Goal: Communication & Community: Answer question/provide support

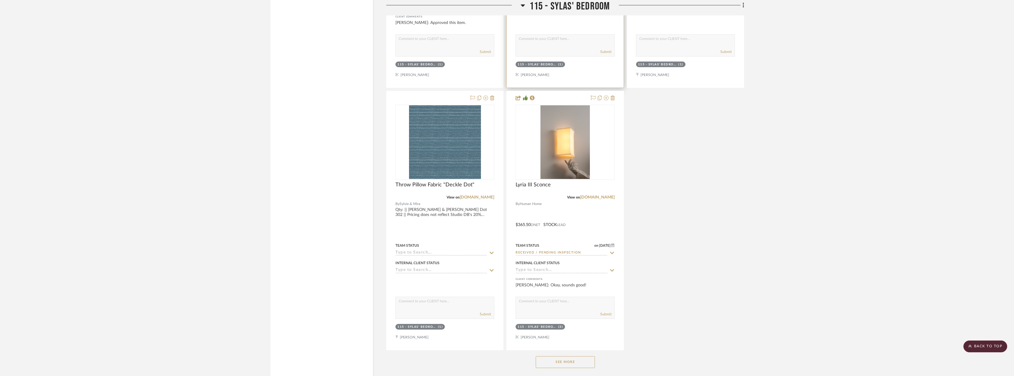
scroll to position [8408, 0]
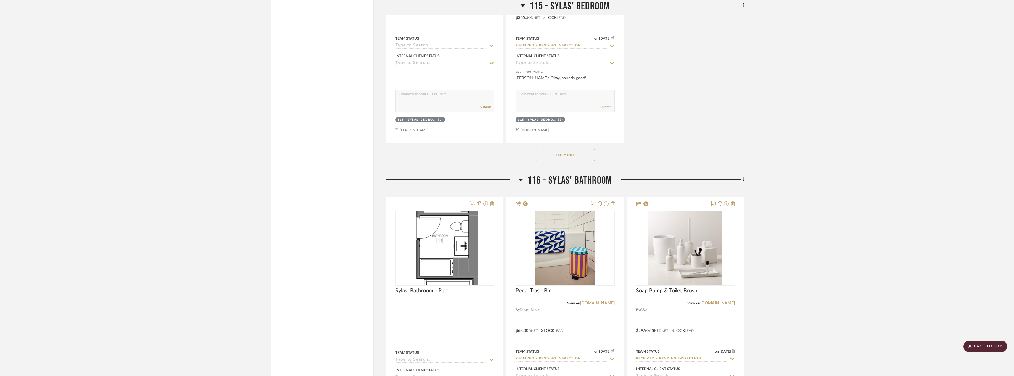
click at [566, 153] on button "See More" at bounding box center [565, 155] width 59 height 12
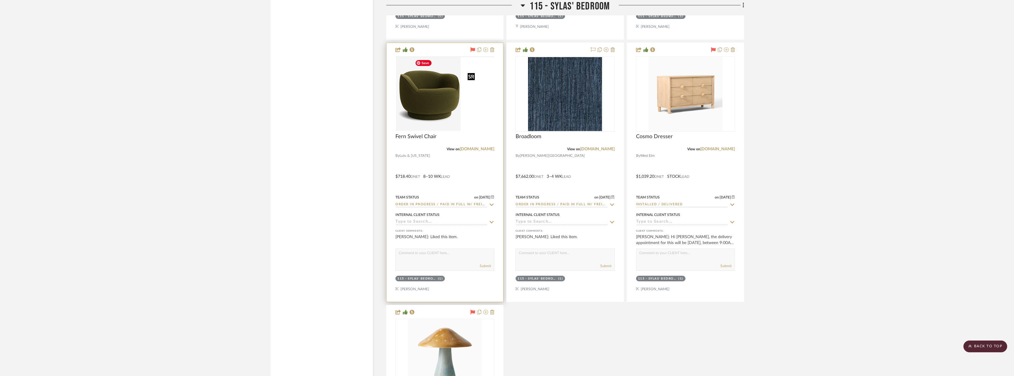
scroll to position [9000, 0]
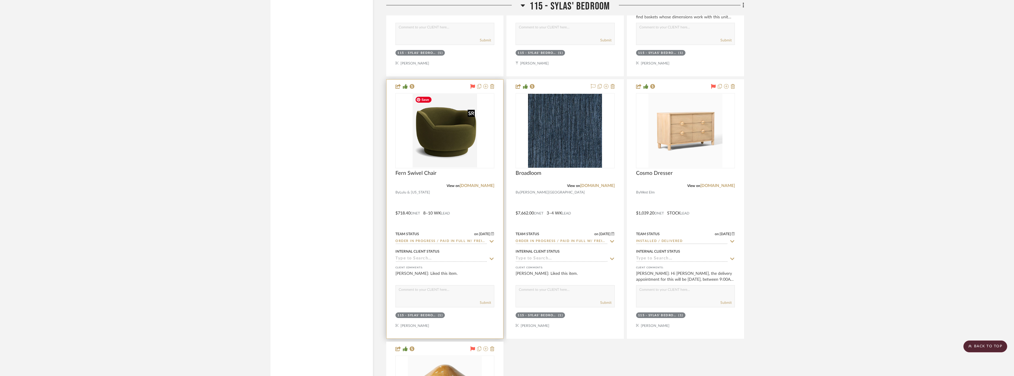
click at [0, 0] on img at bounding box center [0, 0] width 0 height 0
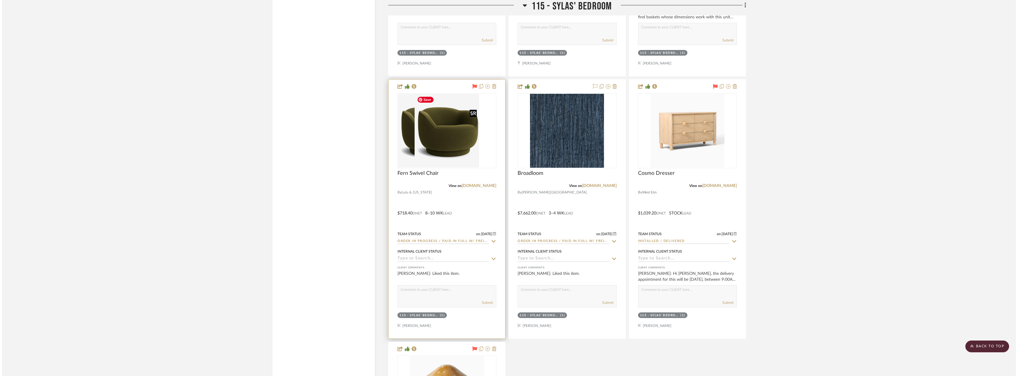
scroll to position [0, 0]
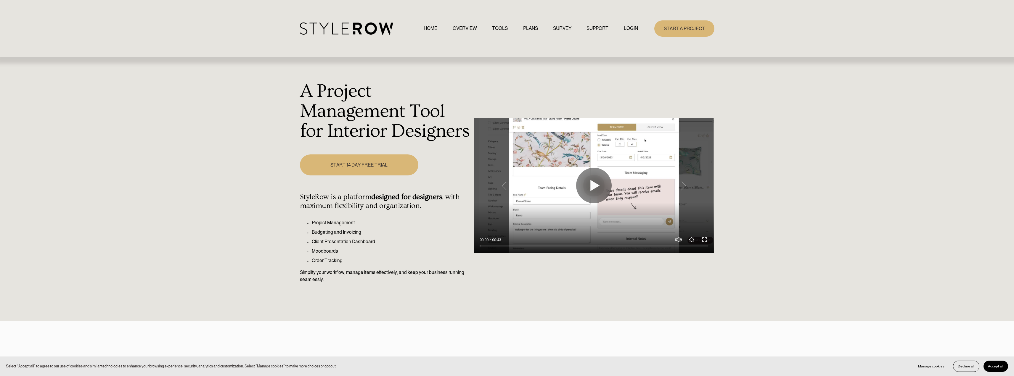
click at [630, 27] on link "LOGIN" at bounding box center [631, 29] width 14 height 8
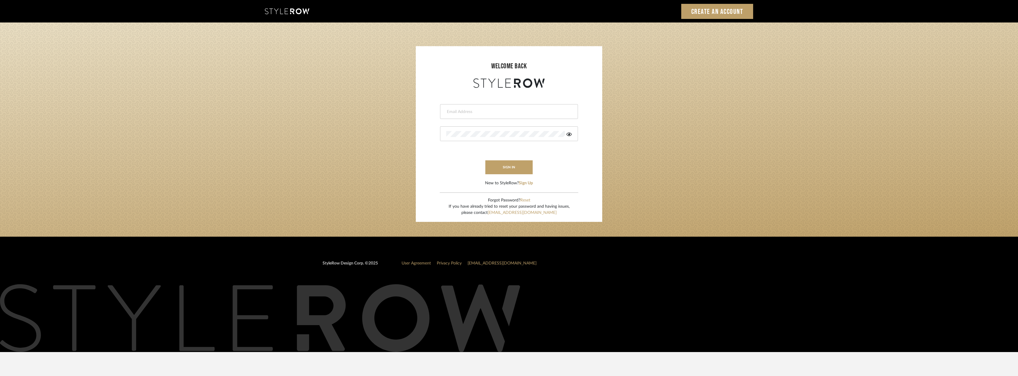
click at [490, 116] on div at bounding box center [509, 111] width 138 height 15
type input "lauren@studiodb.com"
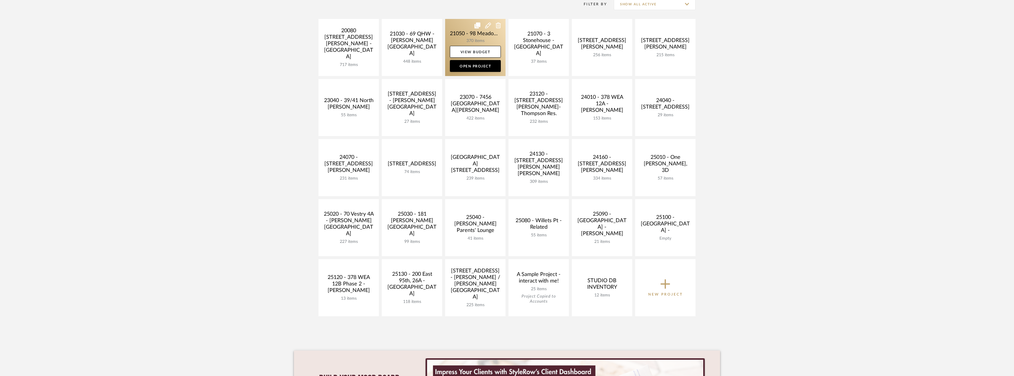
scroll to position [207, 0]
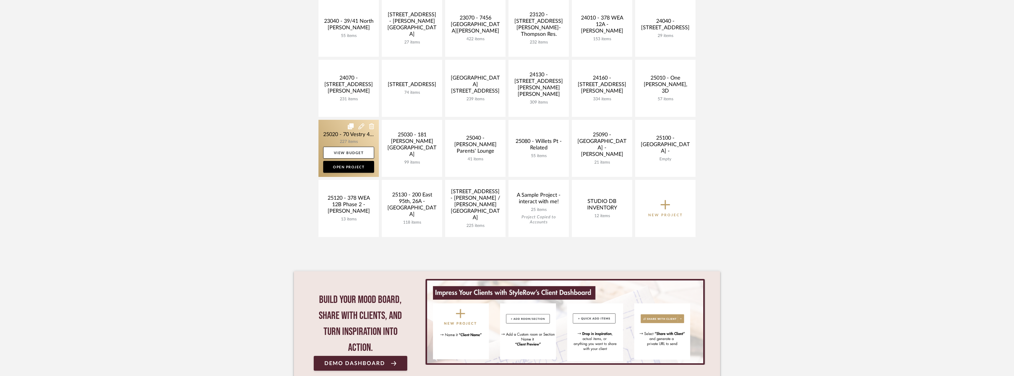
click at [366, 137] on link at bounding box center [349, 148] width 60 height 57
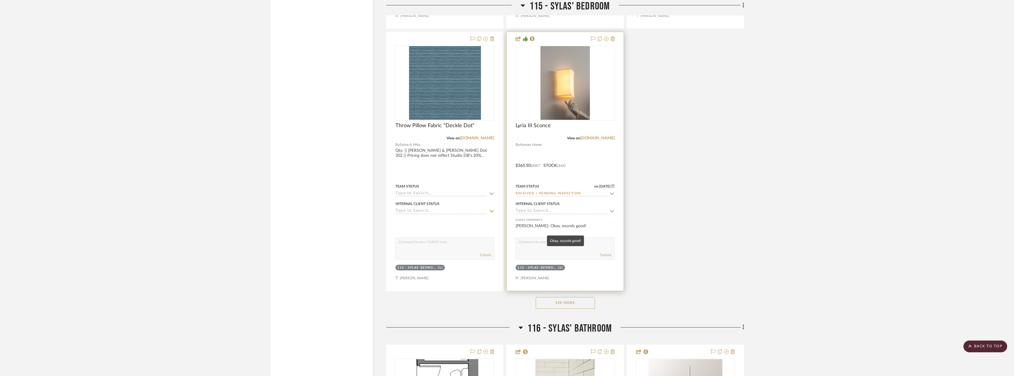
scroll to position [8438, 0]
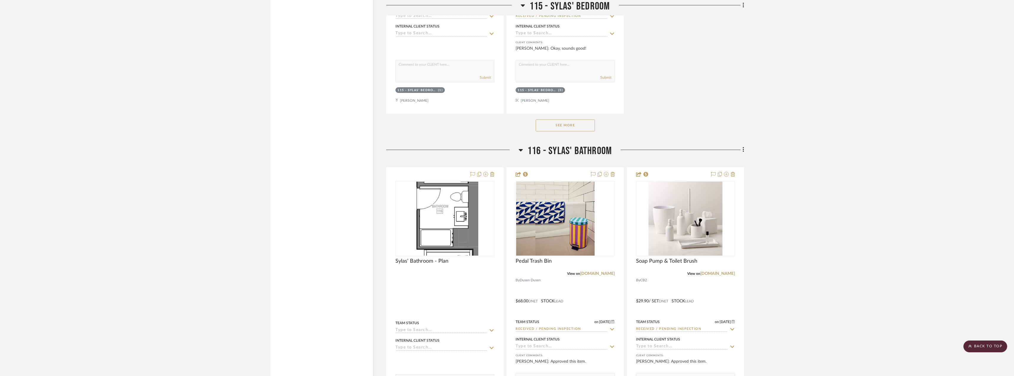
click at [578, 126] on button "See More" at bounding box center [565, 126] width 59 height 12
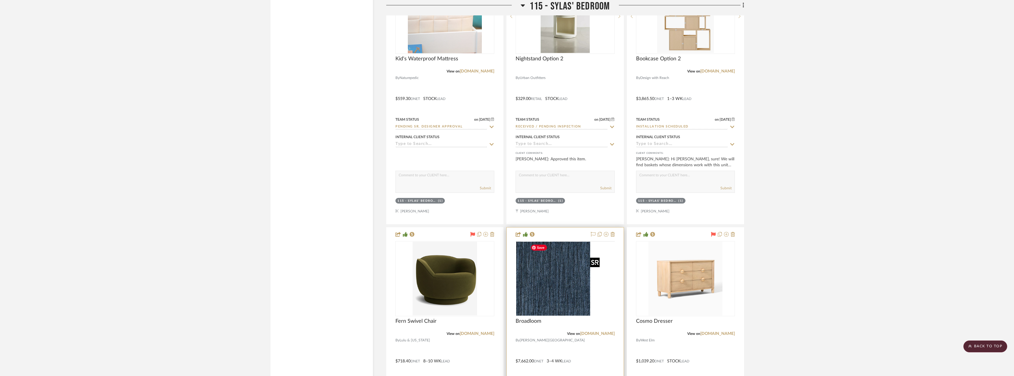
scroll to position [9060, 0]
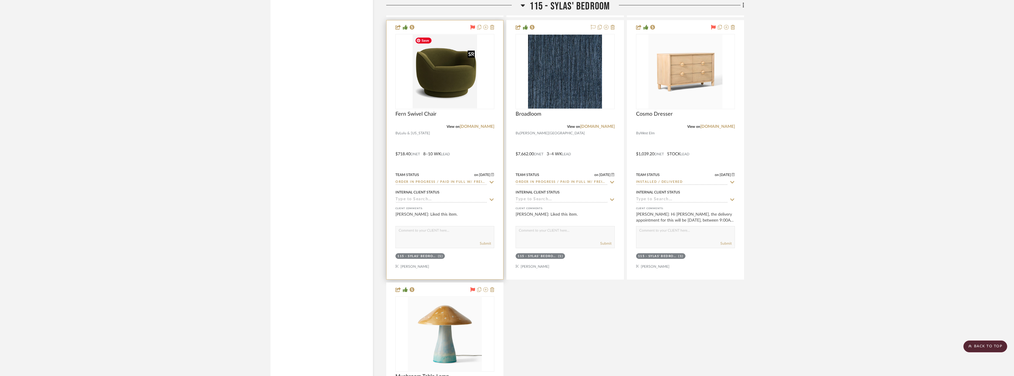
click at [0, 0] on img at bounding box center [0, 0] width 0 height 0
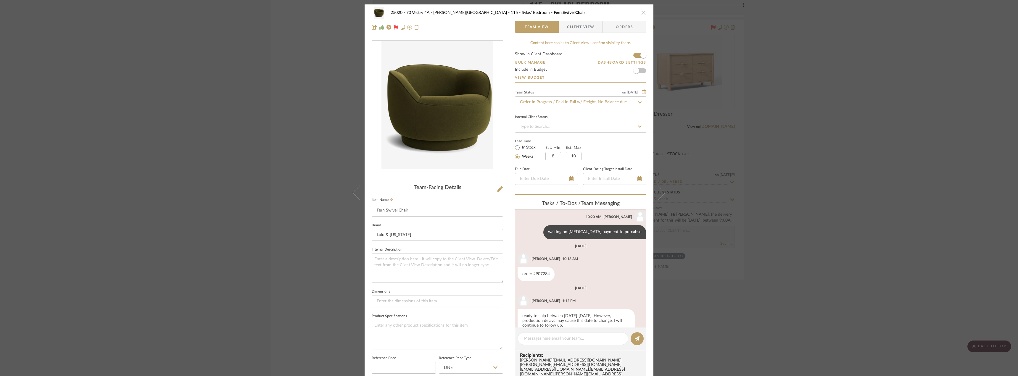
scroll to position [113, 0]
click at [557, 336] on textarea at bounding box center [573, 339] width 98 height 6
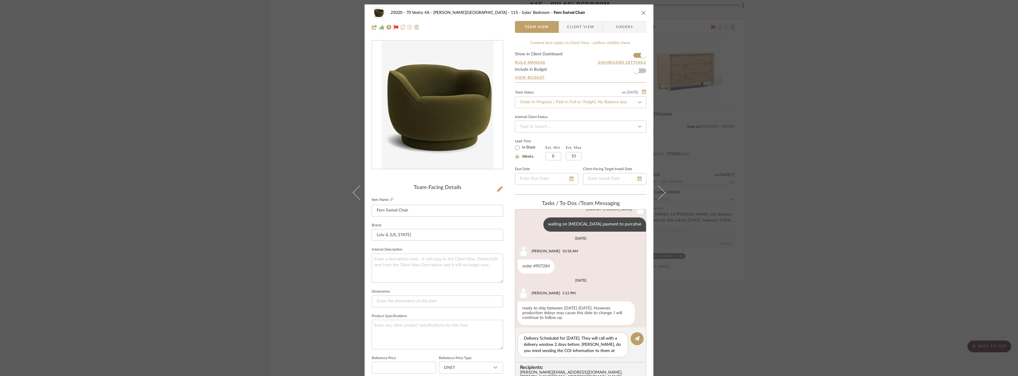
scroll to position [0, 0]
type textarea "Delivery Scheduled for Thursday 9/18. They will call with a delivery window 2 d…"
click at [637, 341] on icon at bounding box center [637, 338] width 5 height 5
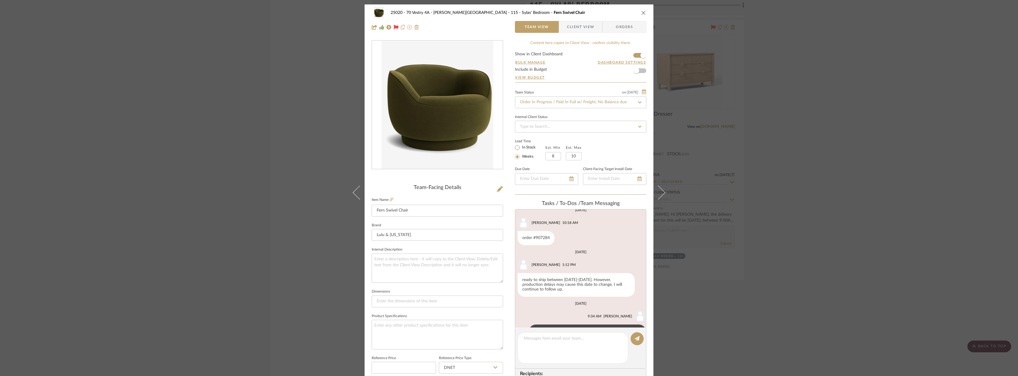
scroll to position [165, 0]
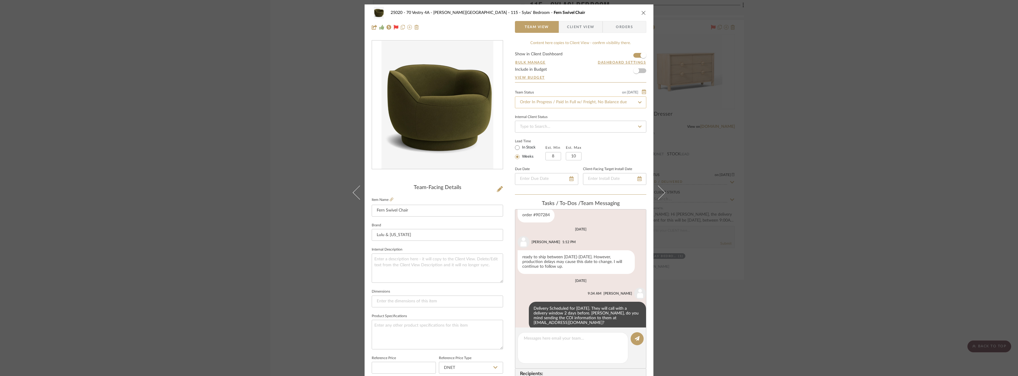
click at [567, 104] on input "Order In Progress / Paid In Full w/ Freight, No Balance due" at bounding box center [580, 103] width 131 height 12
click at [557, 101] on input "delivery" at bounding box center [580, 103] width 131 height 12
type input "d"
type input "sc"
click at [550, 134] on span "Installation Scheduled" at bounding box center [539, 133] width 40 height 4
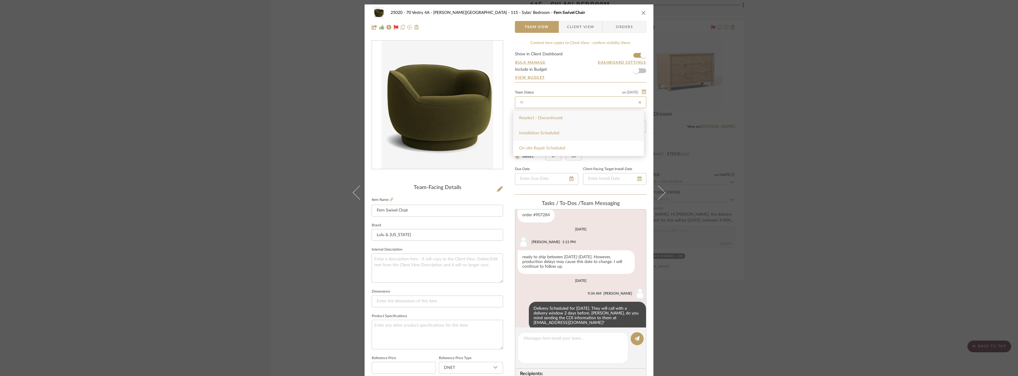
type input "9/9/2025"
type input "Installation Scheduled"
type input "9/9/2025"
type input "Installation Scheduled"
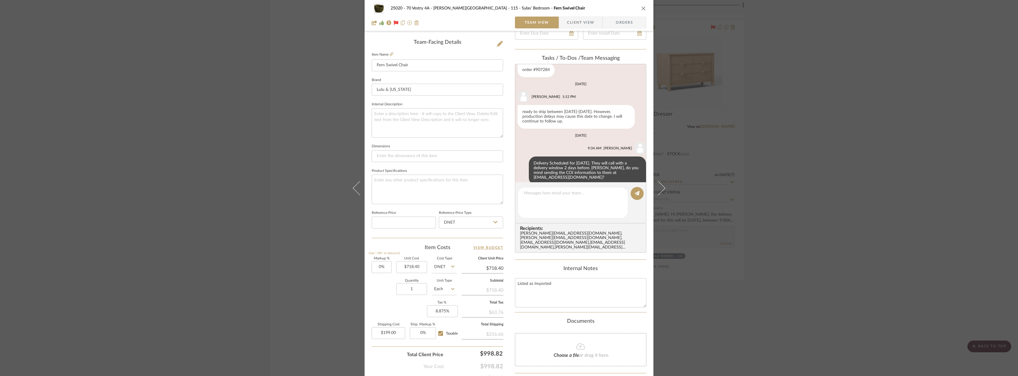
scroll to position [148, 0]
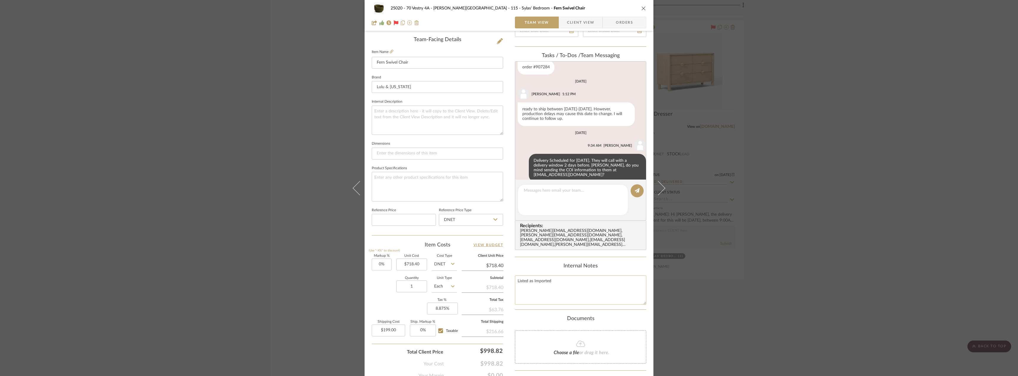
click at [558, 280] on textarea "Listed as Imported" at bounding box center [580, 290] width 131 height 29
type textarea "Listed as Imported White Glove Delivery"
click at [929, 253] on div "25020 - 70 Vestry 4A - Grant-Stanleigh 115 - Sylas' Bedroom Fern Swivel Chair T…" at bounding box center [509, 188] width 1018 height 376
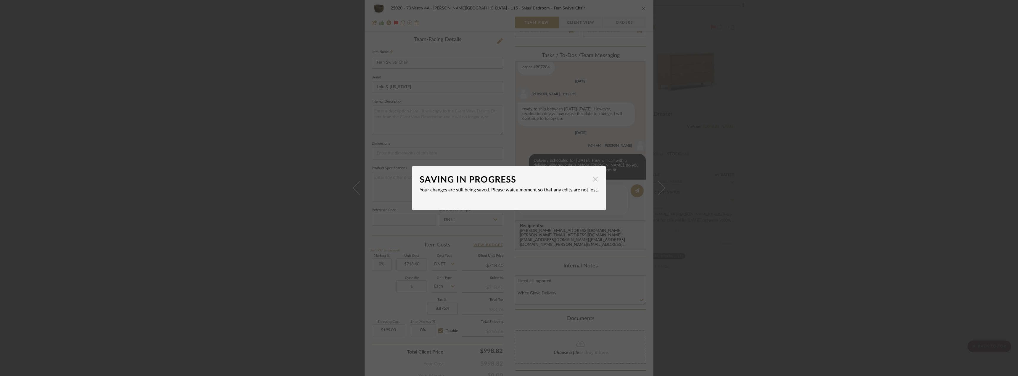
click at [594, 178] on span "button" at bounding box center [596, 179] width 12 height 12
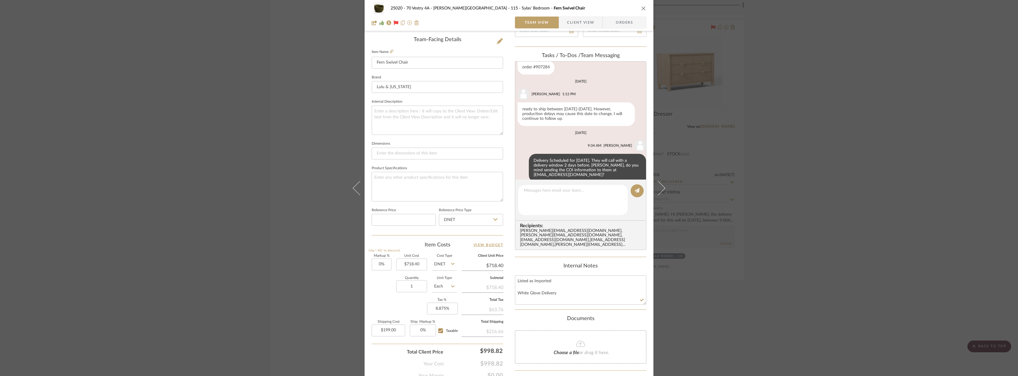
click at [221, 122] on div "25020 - 70 Vestry 4A - Grant-Stanleigh 115 - Sylas' Bedroom Fern Swivel Chair T…" at bounding box center [509, 188] width 1018 height 376
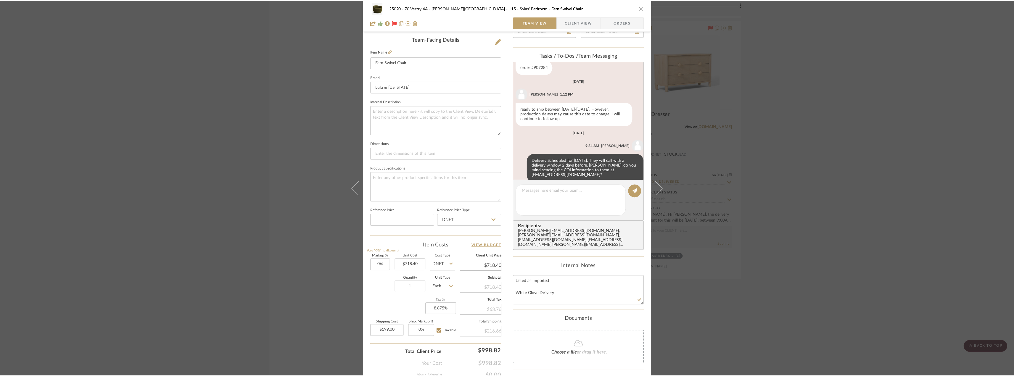
scroll to position [9060, 0]
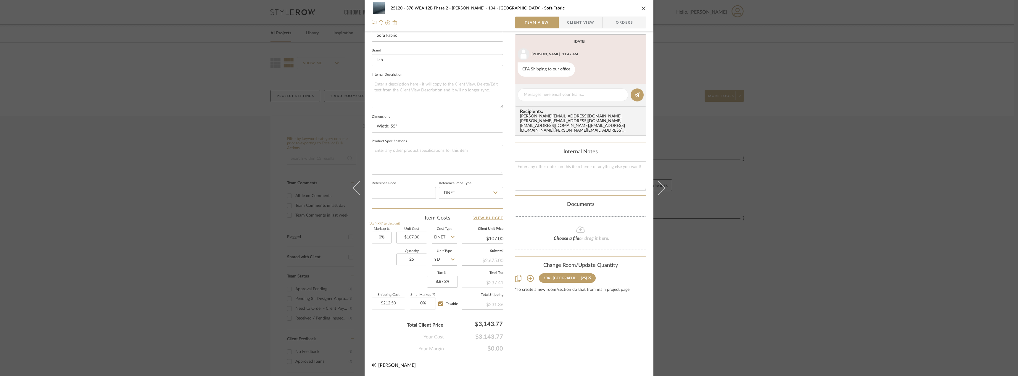
scroll to position [57, 0]
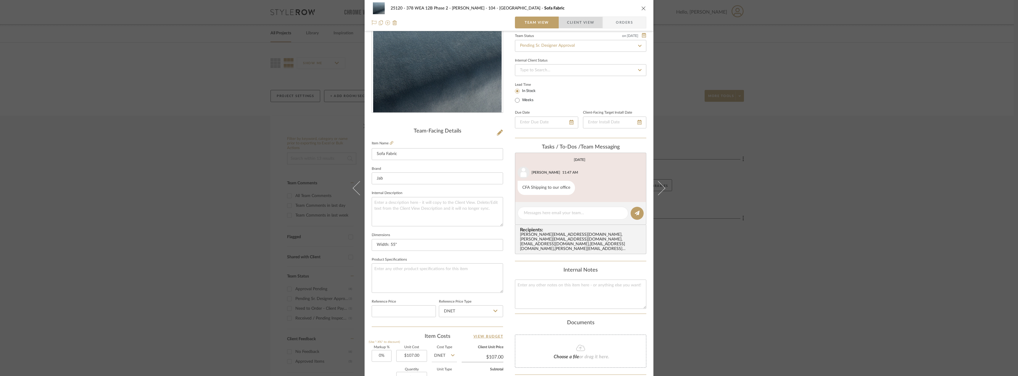
click at [567, 26] on span "Client View" at bounding box center [580, 23] width 27 height 12
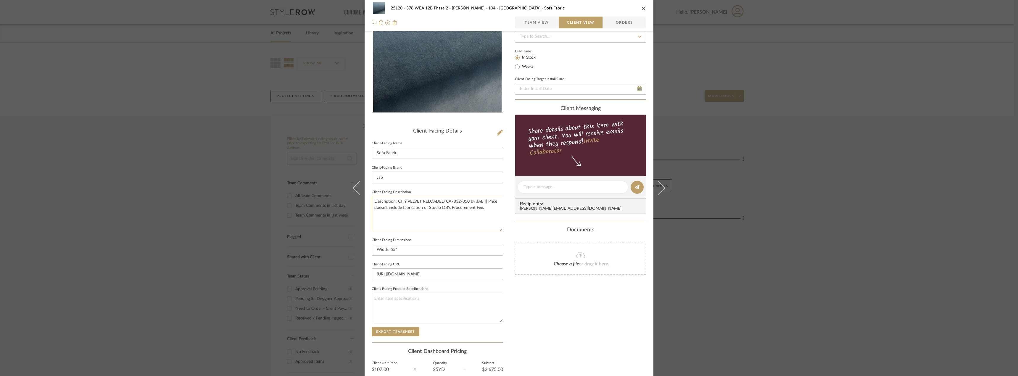
click at [456, 216] on textarea "Description: CITY VELVET RELOADED CA7832/050 by JAB || Price doesn't include fa…" at bounding box center [437, 213] width 131 height 35
click at [426, 251] on input "Width: 55"" at bounding box center [437, 250] width 131 height 12
click at [580, 339] on div "Only content on this tab can share to Dashboard. Click eyeball icon to show or …" at bounding box center [580, 196] width 131 height 424
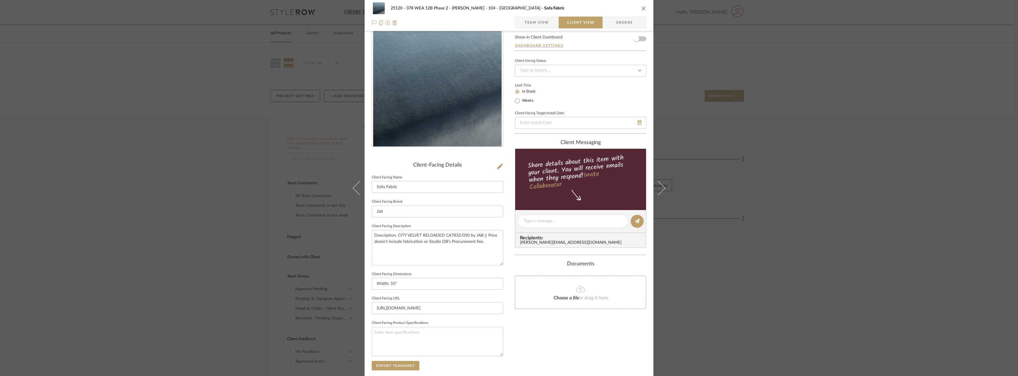
scroll to position [0, 0]
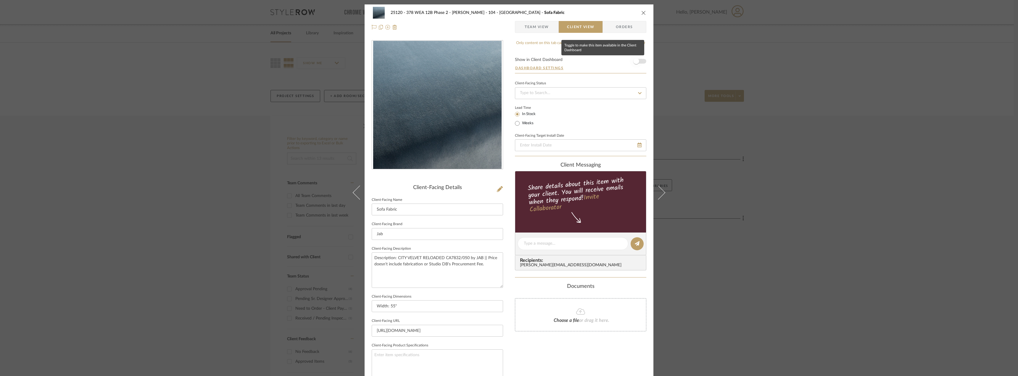
click at [635, 59] on span "button" at bounding box center [637, 61] width 6 height 6
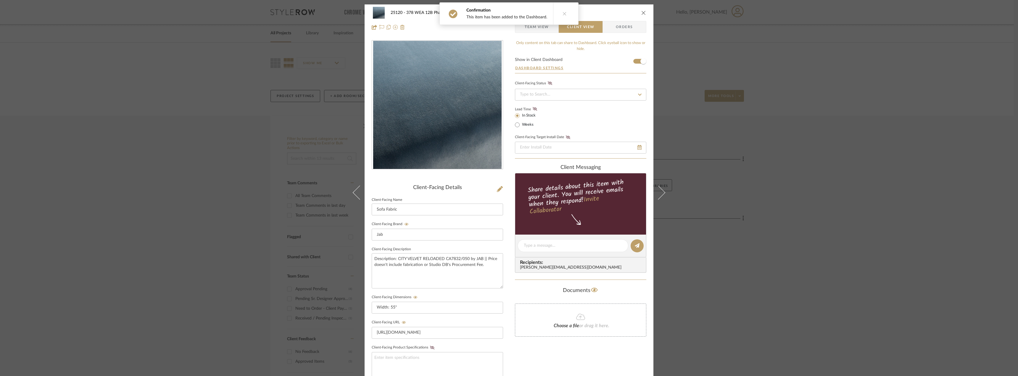
drag, startPoint x: 534, startPoint y: 107, endPoint x: 533, endPoint y: 119, distance: 11.9
click at [534, 107] on fa-icon at bounding box center [534, 109] width 7 height 5
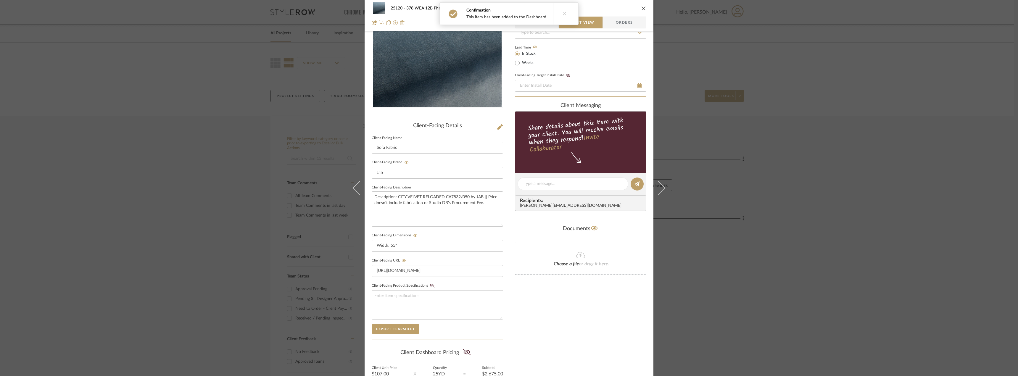
scroll to position [121, 0]
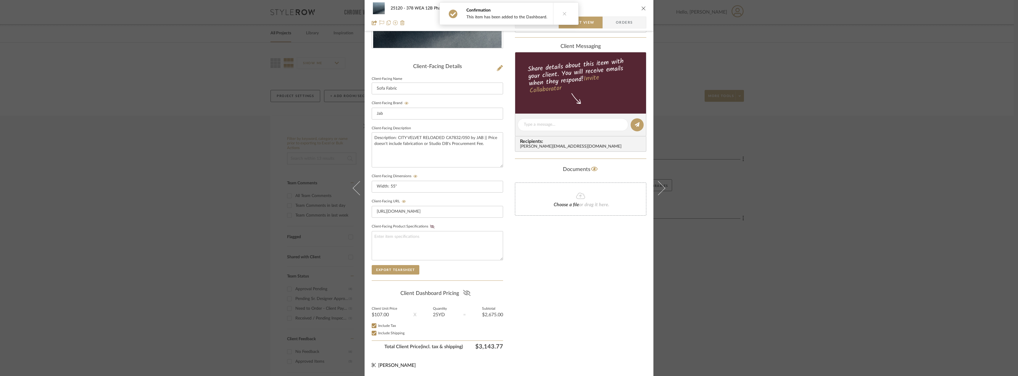
click at [467, 295] on icon at bounding box center [466, 293] width 7 height 6
click at [586, 300] on div "Only content on this tab can share to Dashboard. Click eyeball icon to show or …" at bounding box center [580, 135] width 131 height 433
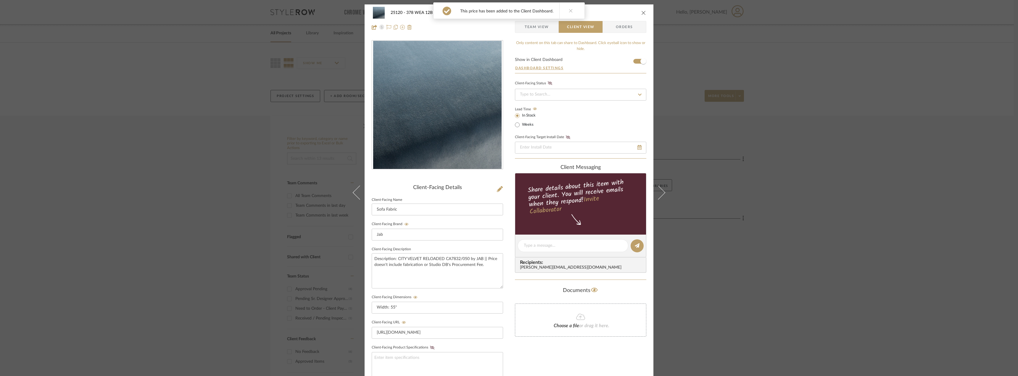
click at [580, 20] on div "This price has been added to the Client Dashboard." at bounding box center [509, 10] width 156 height 21
click at [536, 30] on span "Team View" at bounding box center [537, 27] width 24 height 12
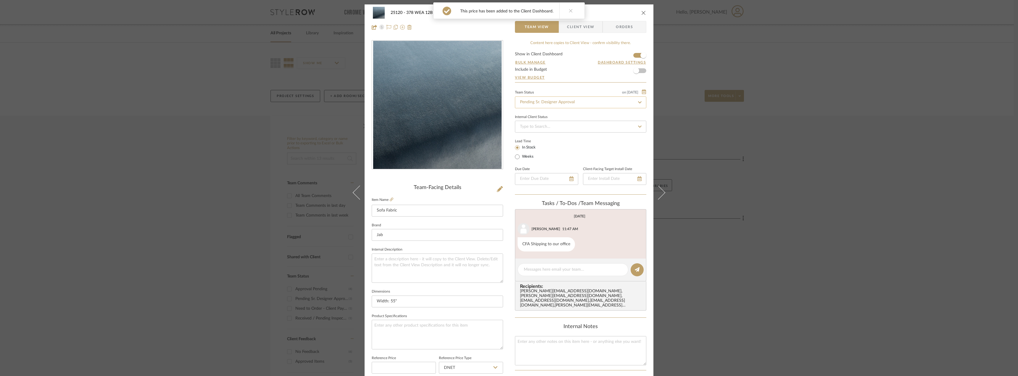
click at [554, 100] on input "Pending Sr. Designer Approval" at bounding box center [580, 103] width 131 height 12
type input "approval"
click at [546, 130] on div "Approval Pending" at bounding box center [578, 133] width 131 height 15
type input "9/9/2025"
type input "Approval Pending"
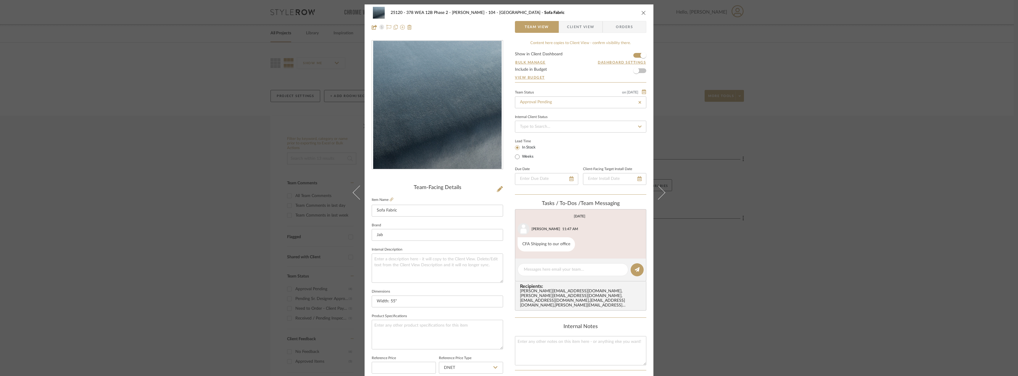
click at [579, 26] on span "Client View" at bounding box center [580, 27] width 27 height 12
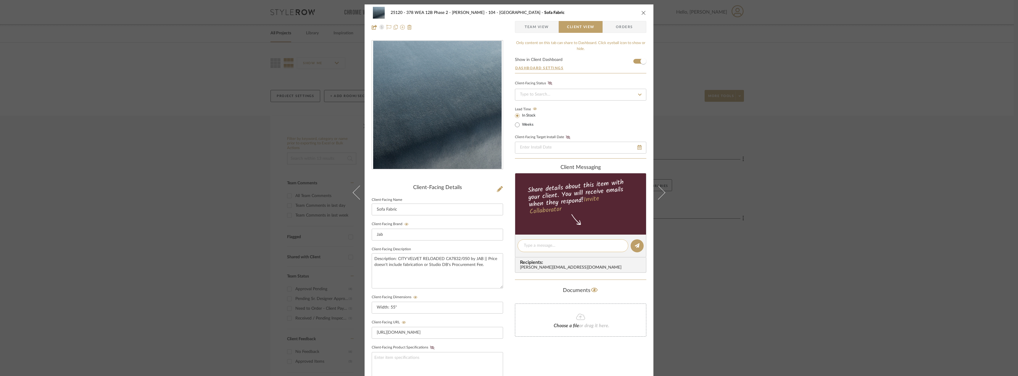
click at [548, 243] on textarea at bounding box center [573, 246] width 98 height 6
type textarea "Hi Luciana"
type input "9/9/2025"
type input "Approval Pending"
type textarea "Hi Luciana! Here's pricing for your selected sofa fabric. Please let us know if…"
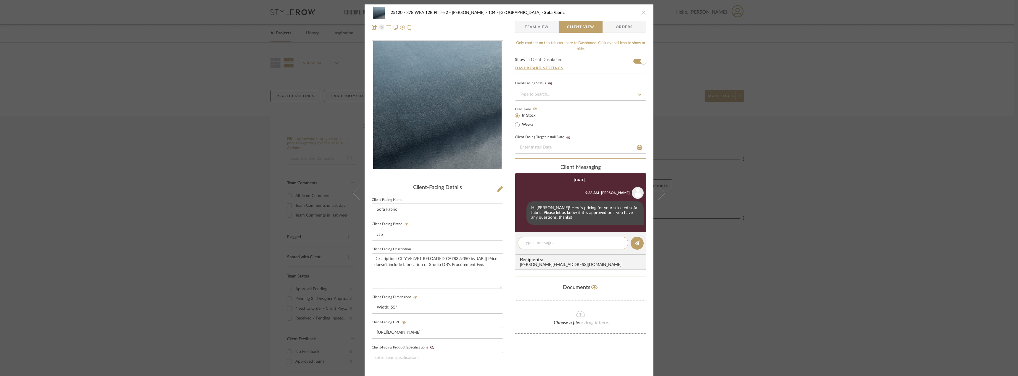
click at [753, 266] on div "25120 - 378 WEA 12B Phase 2 - Mautner 104 - Grand Room Sofa Fabric Team View Cl…" at bounding box center [509, 188] width 1018 height 376
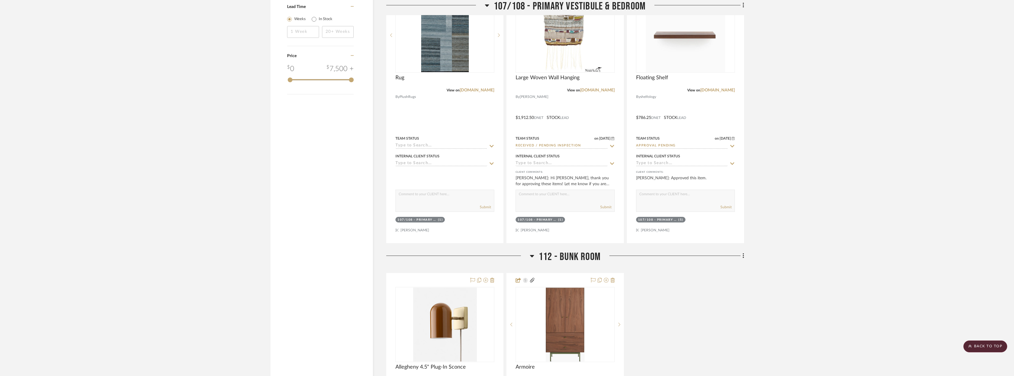
scroll to position [681, 0]
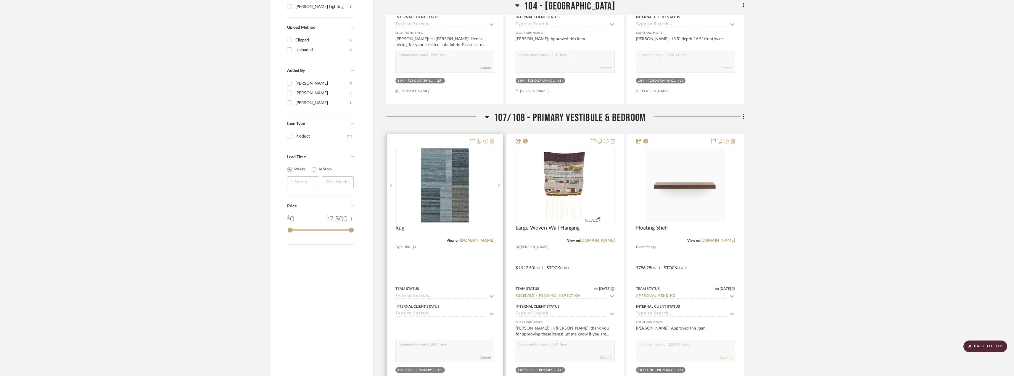
click at [494, 141] on icon at bounding box center [492, 141] width 4 height 5
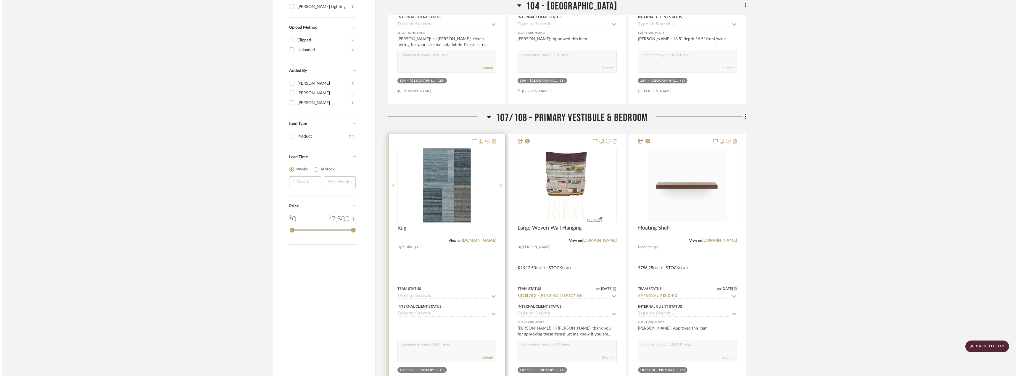
scroll to position [0, 0]
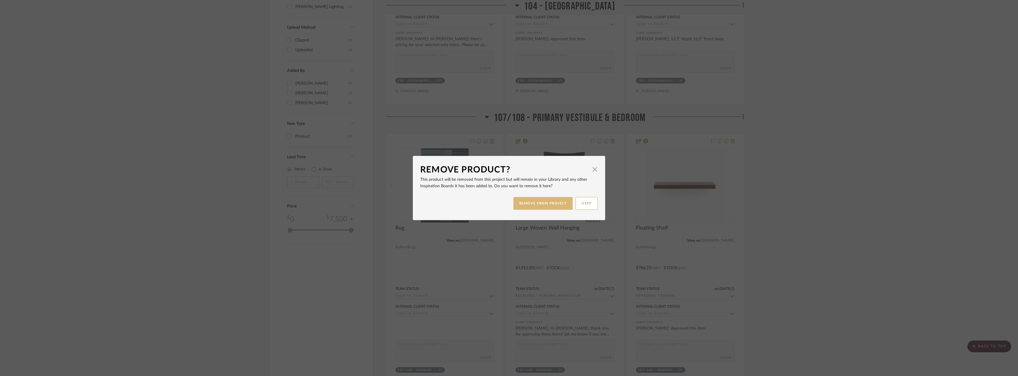
click at [551, 201] on button "REMOVE FROM PROJECT" at bounding box center [544, 203] width 60 height 13
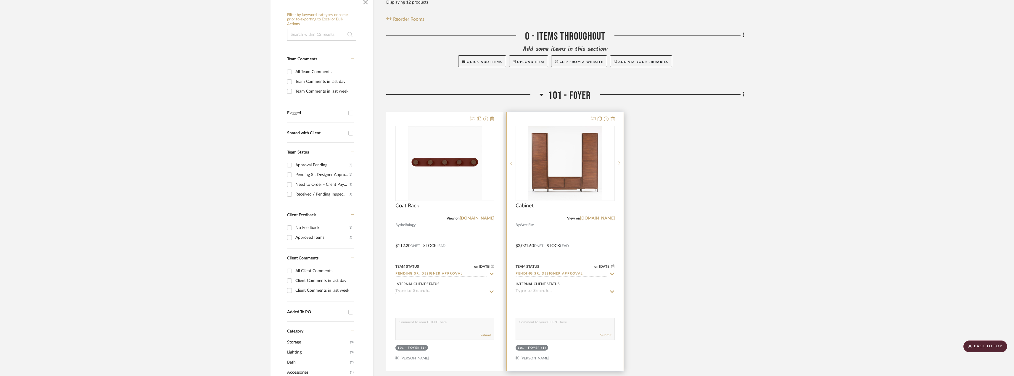
scroll to position [89, 0]
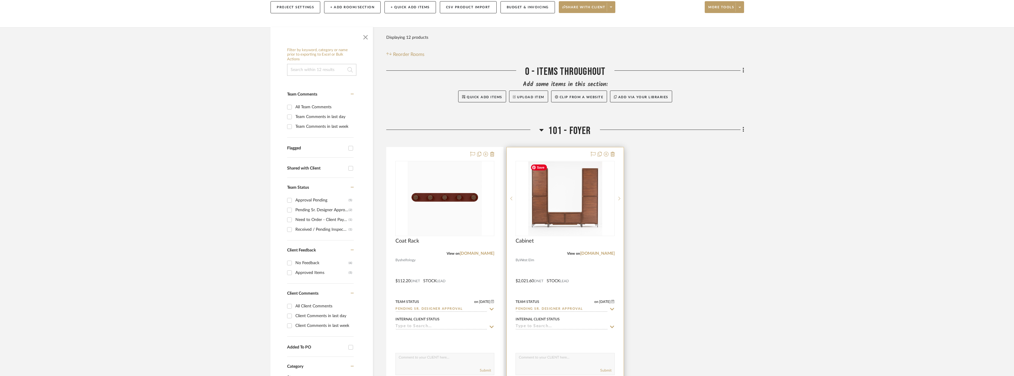
click at [555, 214] on img "0" at bounding box center [565, 199] width 74 height 74
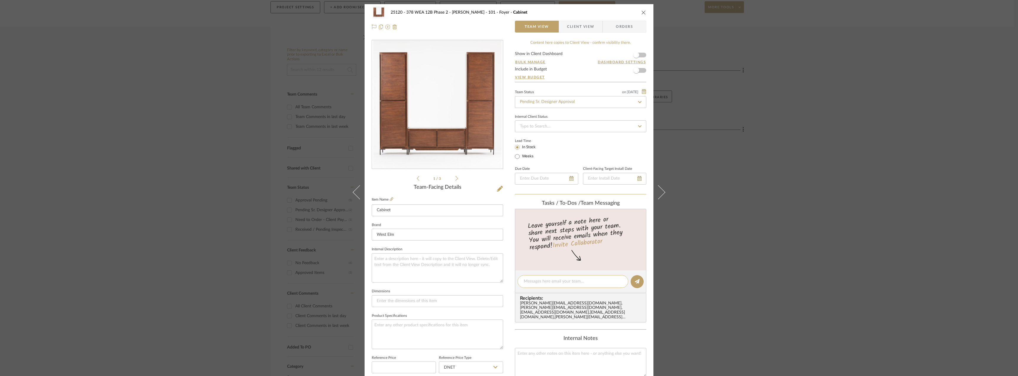
scroll to position [0, 0]
click at [640, 56] on span "button" at bounding box center [636, 55] width 13 height 13
click at [564, 103] on input "Pending Sr. Designer Approval" at bounding box center [580, 103] width 131 height 12
type input "approval"
click at [552, 131] on div "Approval Pending" at bounding box center [578, 133] width 131 height 15
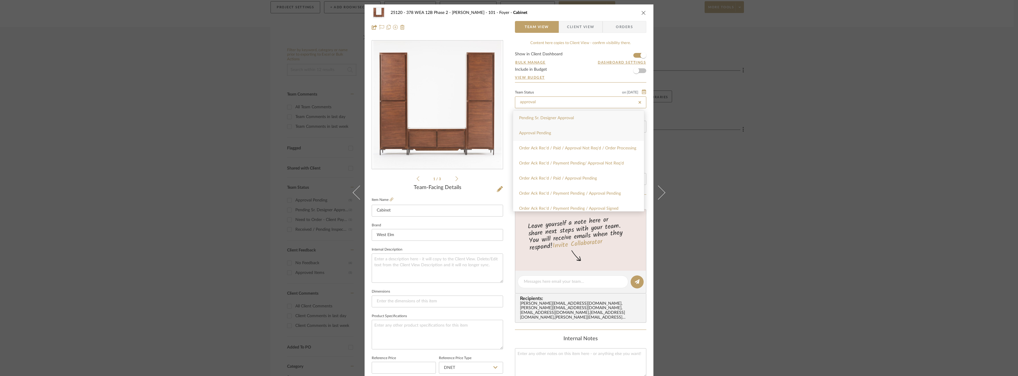
type input "9/9/2025"
type input "Approval Pending"
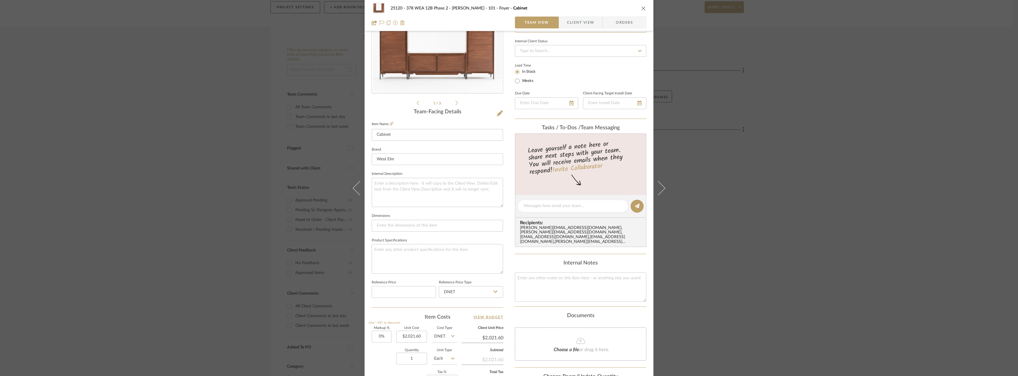
scroll to position [175, 0]
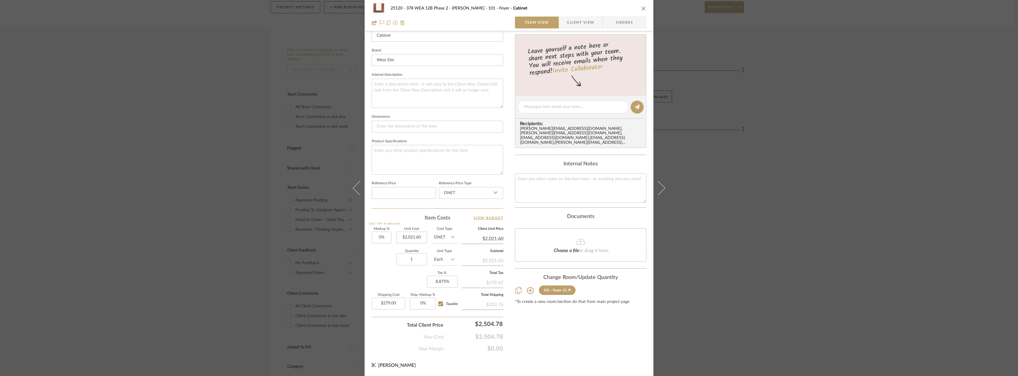
click at [568, 20] on span "Client View" at bounding box center [580, 23] width 27 height 12
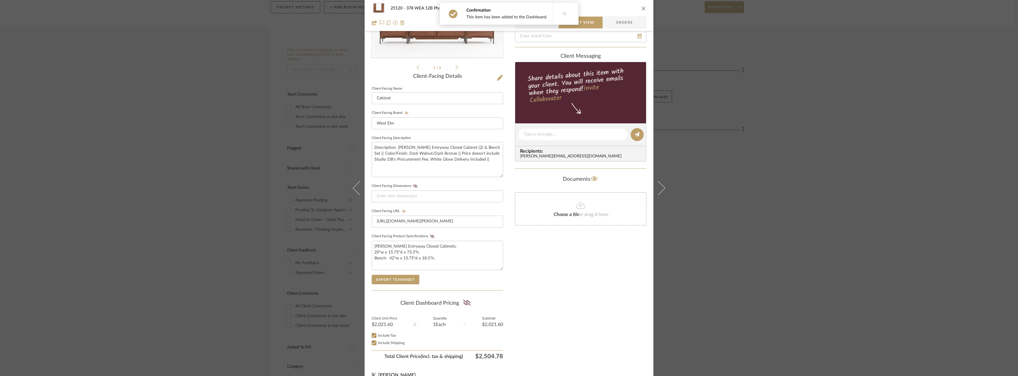
scroll to position [121, 0]
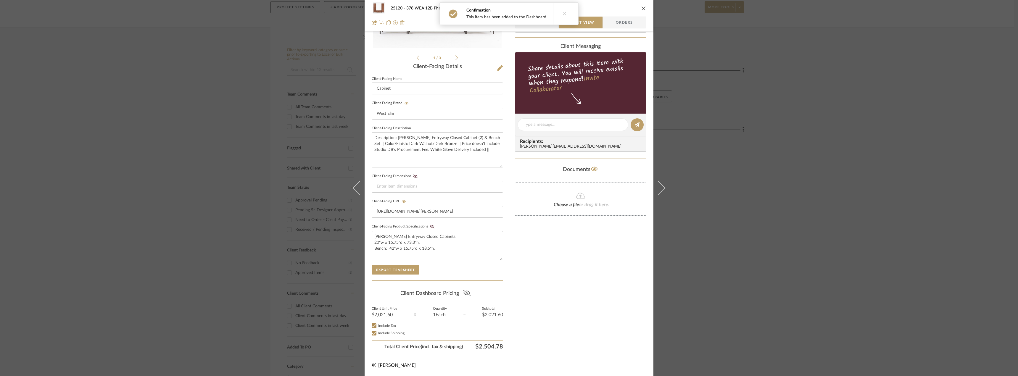
click at [464, 294] on icon at bounding box center [466, 293] width 7 height 6
type input "9/9/2025"
type input "Approval Pending"
click at [584, 286] on div "Only content on this tab can share to Dashboard. Click eyeball icon to show or …" at bounding box center [580, 135] width 131 height 433
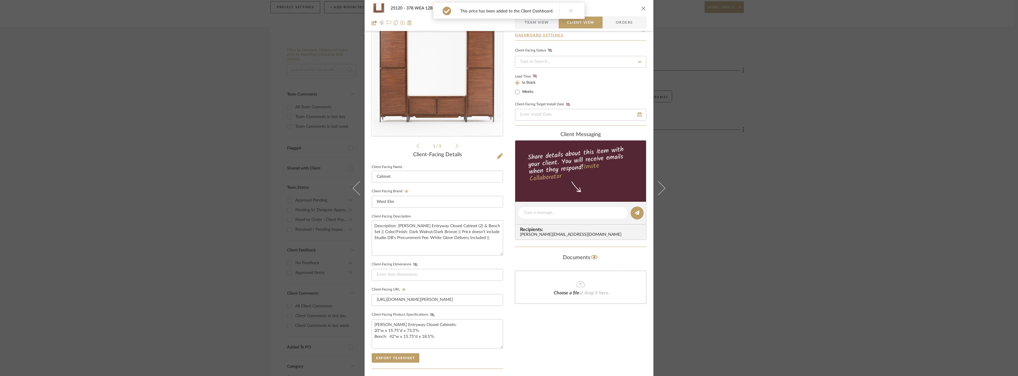
scroll to position [0, 0]
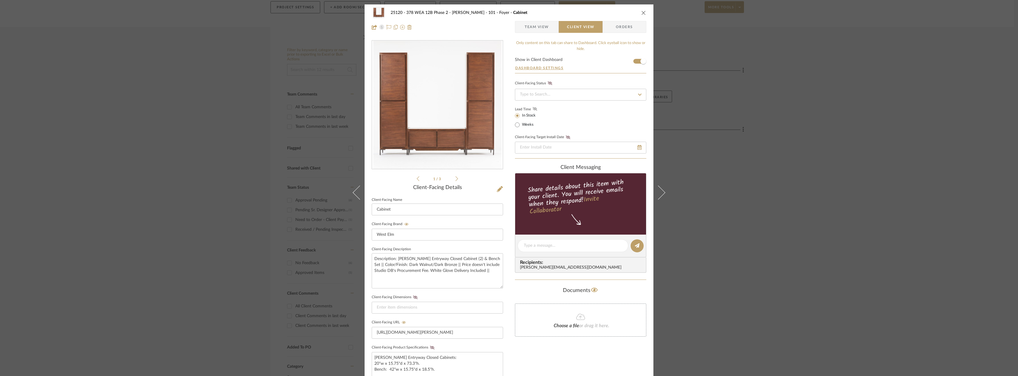
click at [533, 107] on icon at bounding box center [535, 109] width 4 height 4
click at [542, 28] on span "Team View" at bounding box center [537, 27] width 24 height 12
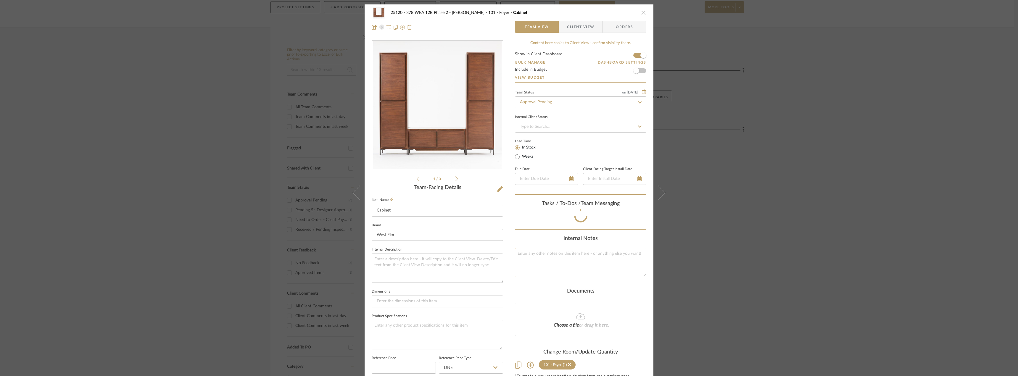
click at [531, 260] on textarea at bounding box center [580, 262] width 131 height 29
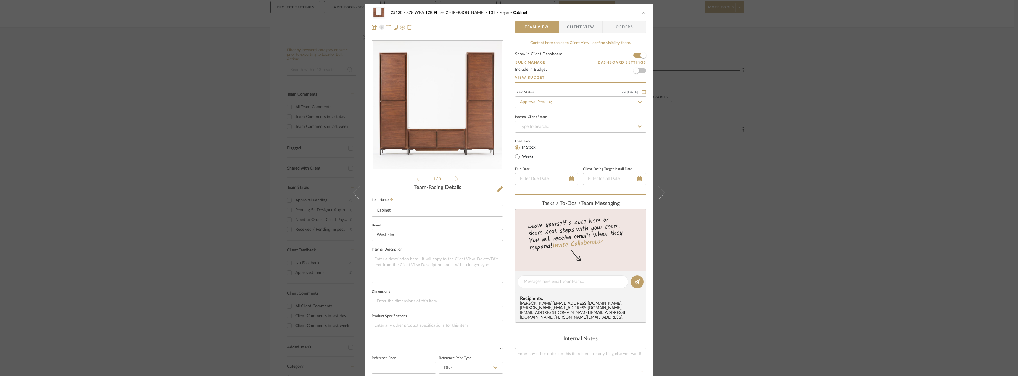
click at [564, 273] on editor-of-message at bounding box center [580, 282] width 131 height 23
click at [558, 282] on textarea at bounding box center [573, 282] width 98 height 6
type textarea "Hi Jada! Do you mind adding the plan/elevation for this to the documents sectio…"
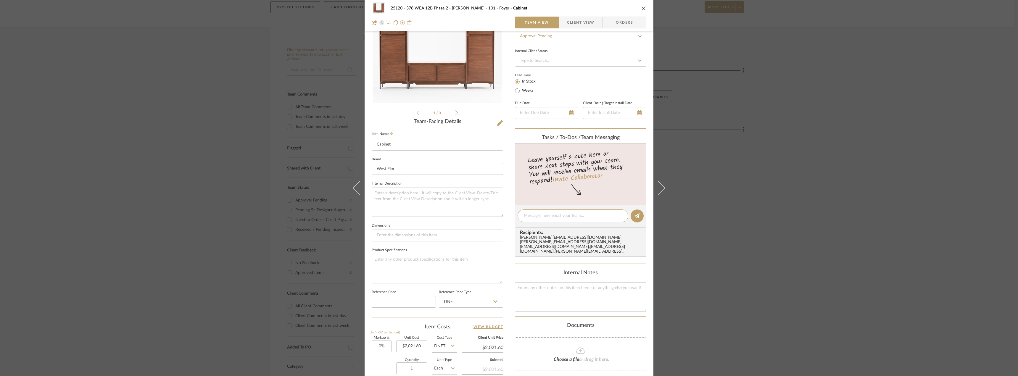
scroll to position [148, 0]
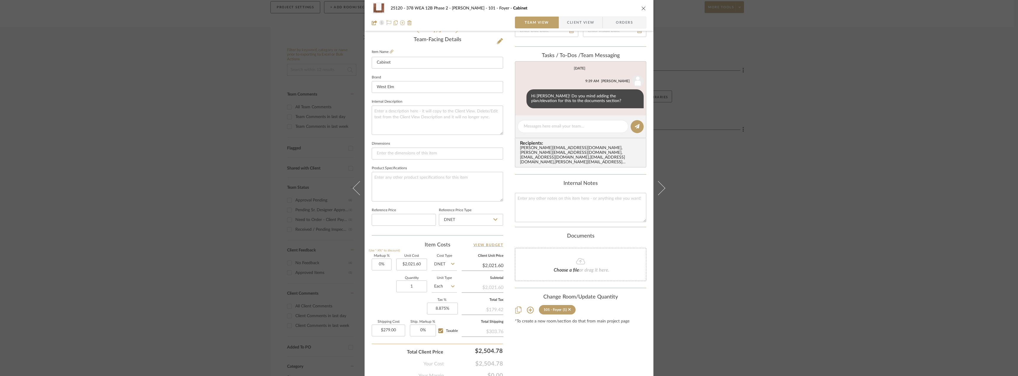
click at [633, 374] on div "Content here copies to Client View - confirm visibility there. Show in Client D…" at bounding box center [580, 135] width 131 height 487
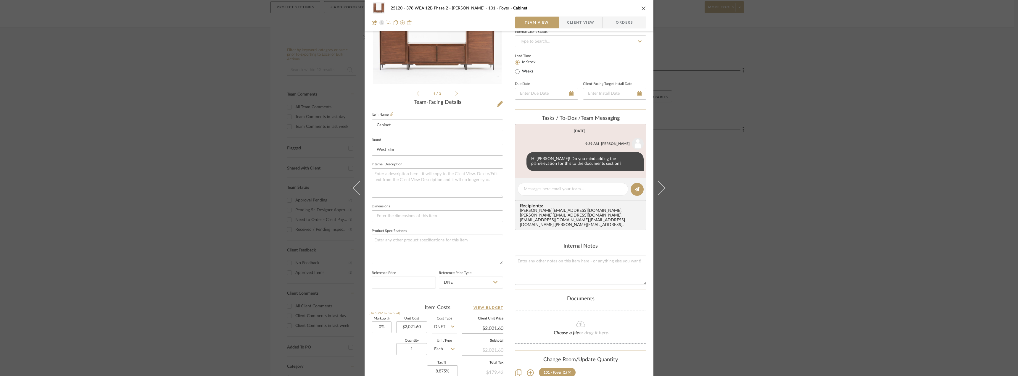
scroll to position [0, 0]
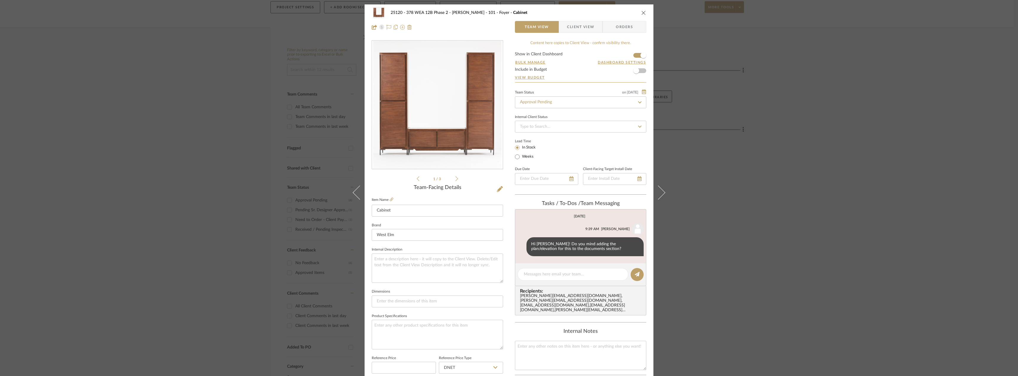
click at [567, 25] on span "Client View" at bounding box center [580, 27] width 27 height 12
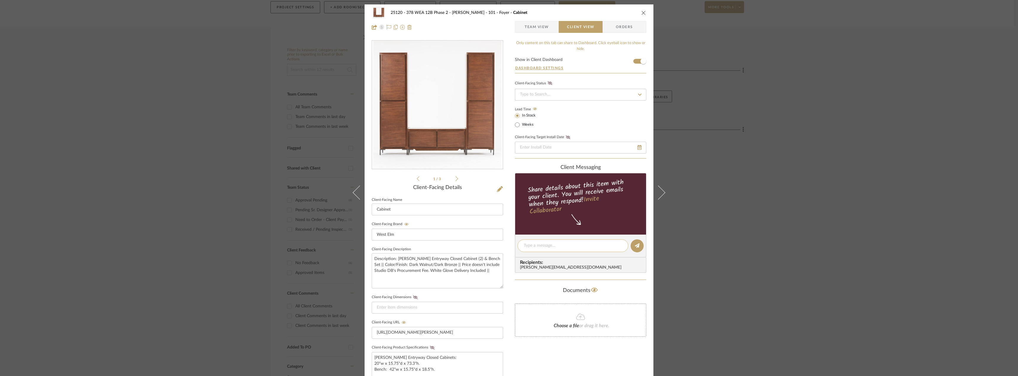
click at [557, 247] on textarea at bounding box center [573, 246] width 98 height 6
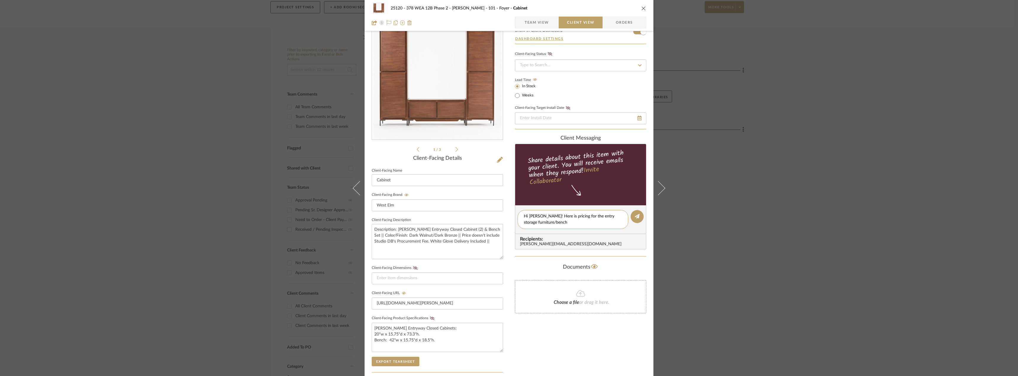
scroll to position [59, 0]
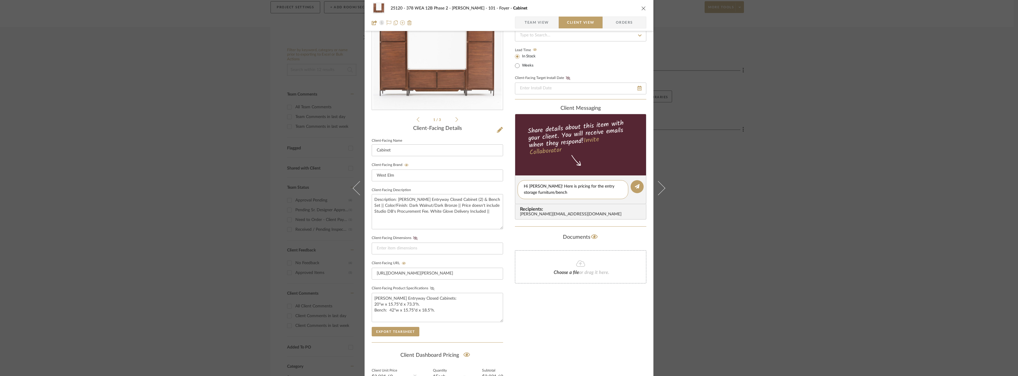
type textarea "Hi Luciana! Here is pricing for the entry storage furniture/bench"
click at [431, 288] on icon at bounding box center [432, 289] width 4 height 4
click at [576, 325] on div "Only content on this tab can share to Dashboard. Click eyeball icon to show or …" at bounding box center [580, 197] width 131 height 433
click at [564, 332] on div "Only content on this tab can share to Dashboard. Click eyeball icon to show or …" at bounding box center [580, 197] width 131 height 433
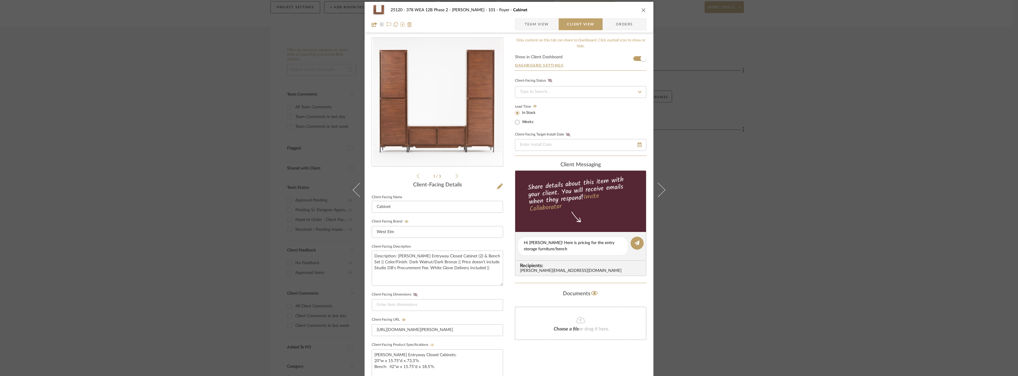
scroll to position [0, 0]
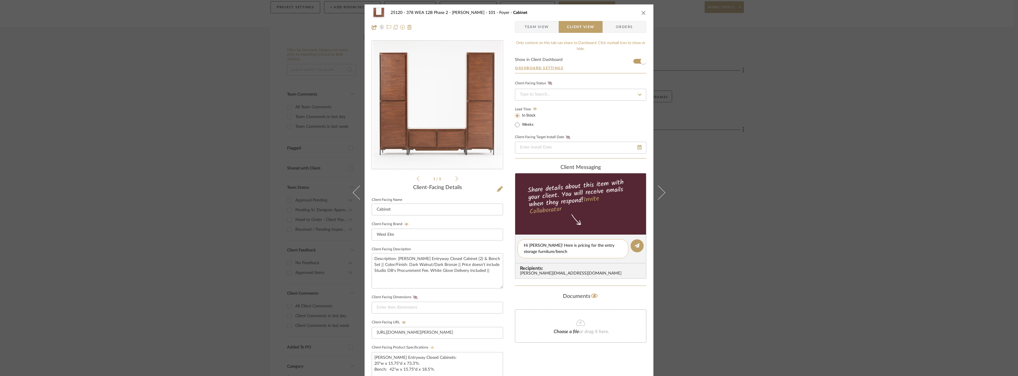
drag, startPoint x: 538, startPoint y: 252, endPoint x: 521, endPoint y: 252, distance: 16.3
click at [521, 252] on div "Hi Luciana! Here is pricing for the entry storage furniture/bench" at bounding box center [573, 249] width 111 height 19
click at [567, 248] on textarea "Hi Luciana! Here is pricing for the entry storage cabinets/bench" at bounding box center [573, 249] width 98 height 12
click at [564, 251] on textarea "Hi Luciana! Here is pricing for the entry storage cabinets/bench" at bounding box center [573, 249] width 98 height 12
type textarea "Hi Luciana! Here is pricing for the entry storage cabinets/bench. Thanks!"
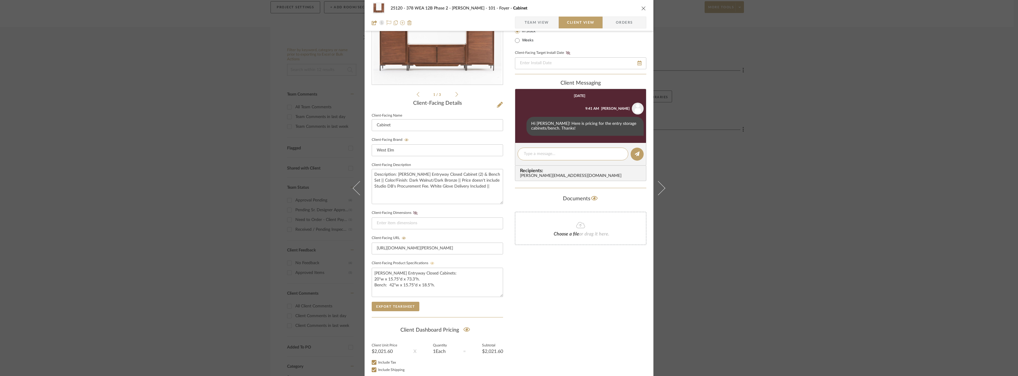
scroll to position [121, 0]
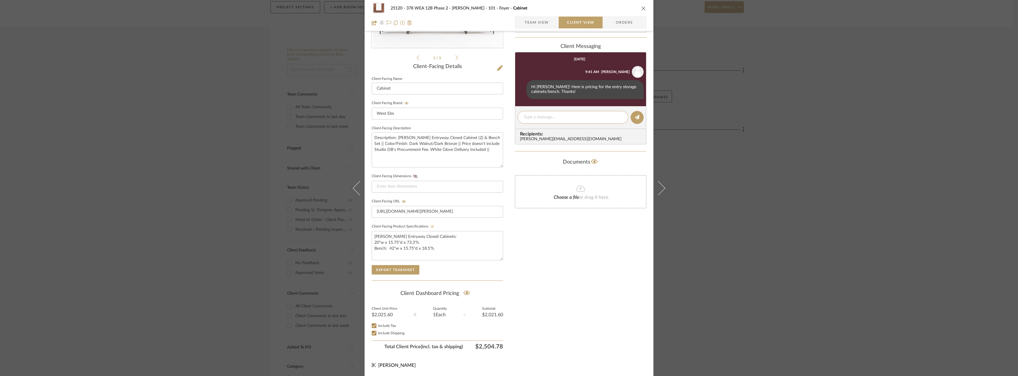
click at [790, 196] on div "25120 - 378 WEA 12B Phase 2 - Mautner 101 - Foyer Cabinet Team View Client View…" at bounding box center [509, 188] width 1018 height 376
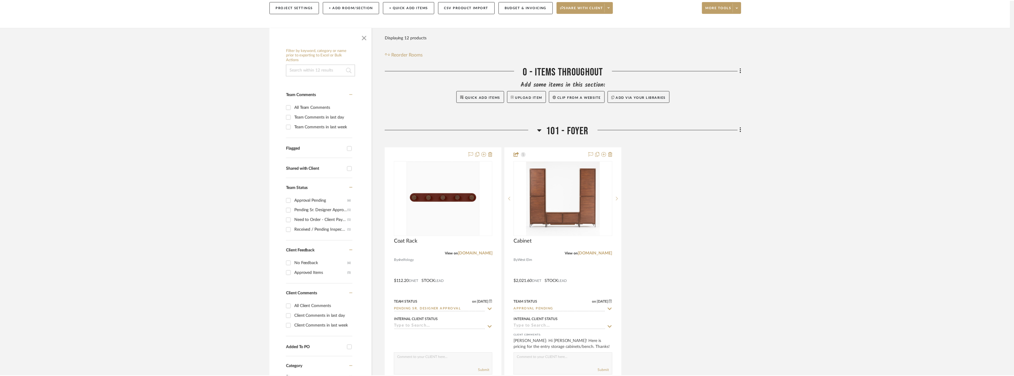
scroll to position [89, 0]
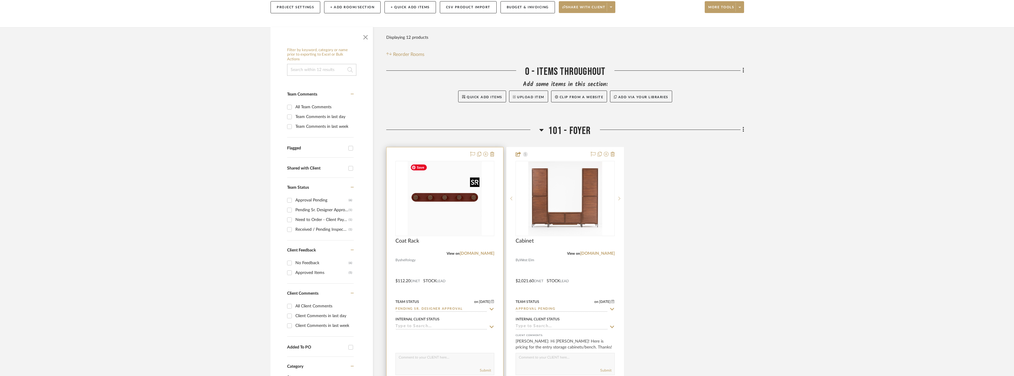
click at [468, 205] on img "0" at bounding box center [445, 199] width 74 height 74
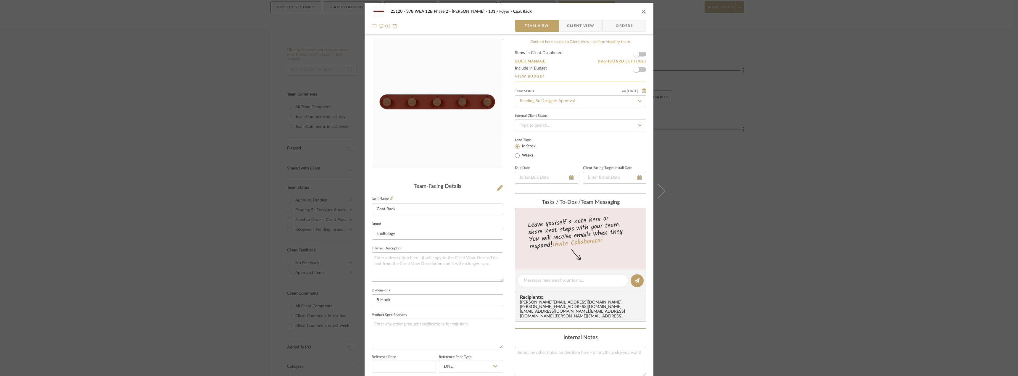
scroll to position [0, 0]
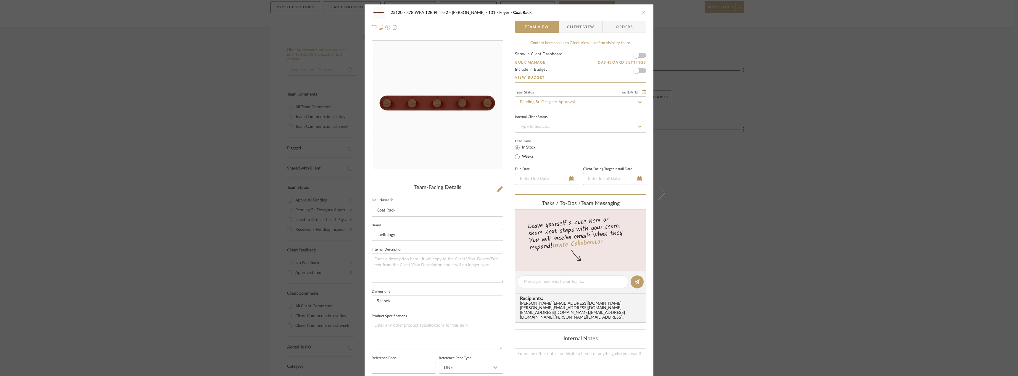
click at [165, 101] on div "25120 - 378 WEA 12B Phase 2 - Mautner 101 - Foyer Coat Rack Team View Client Vi…" at bounding box center [509, 188] width 1018 height 376
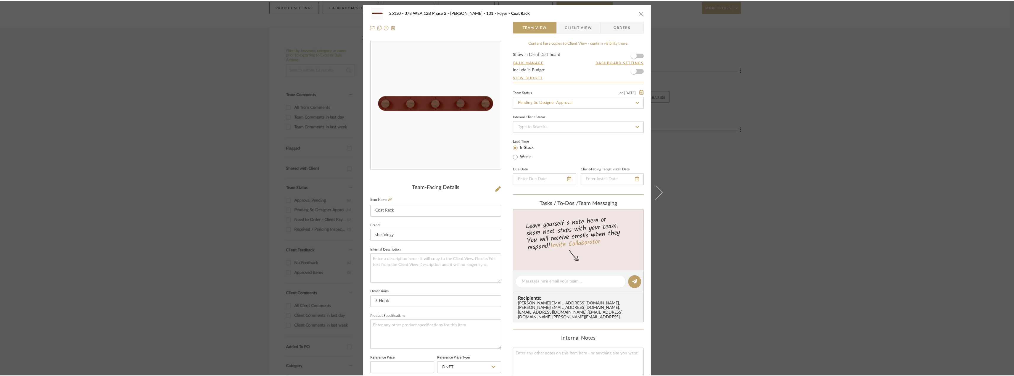
scroll to position [89, 0]
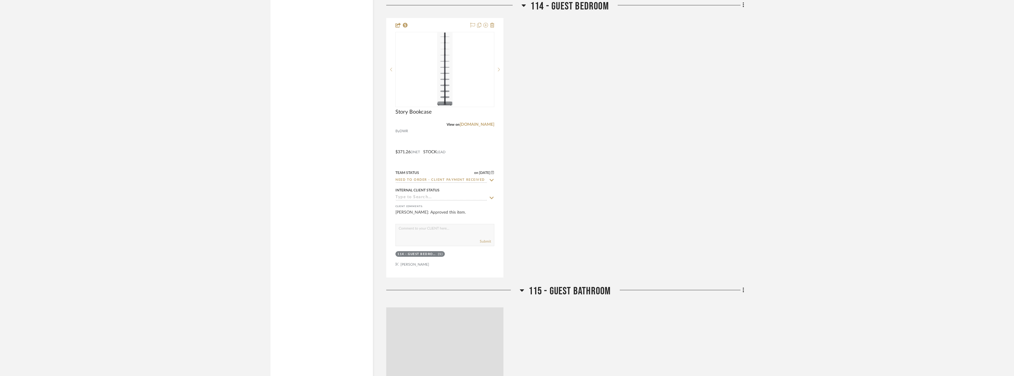
scroll to position [1682, 0]
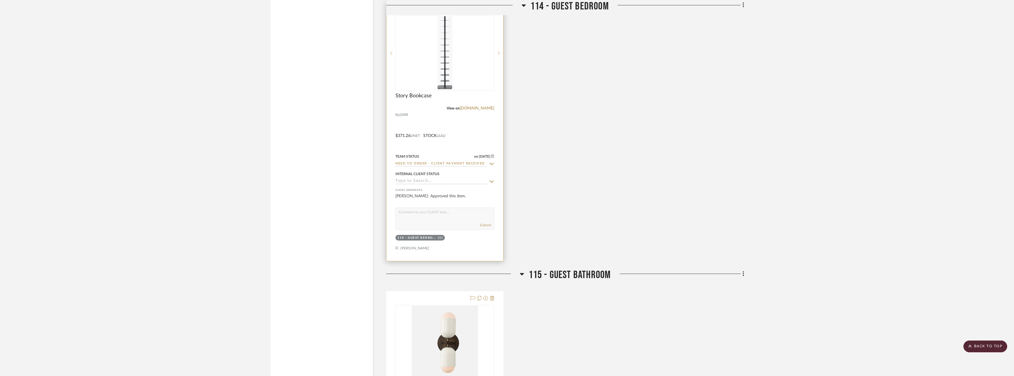
click at [0, 0] on div at bounding box center [0, 0] width 0 height 0
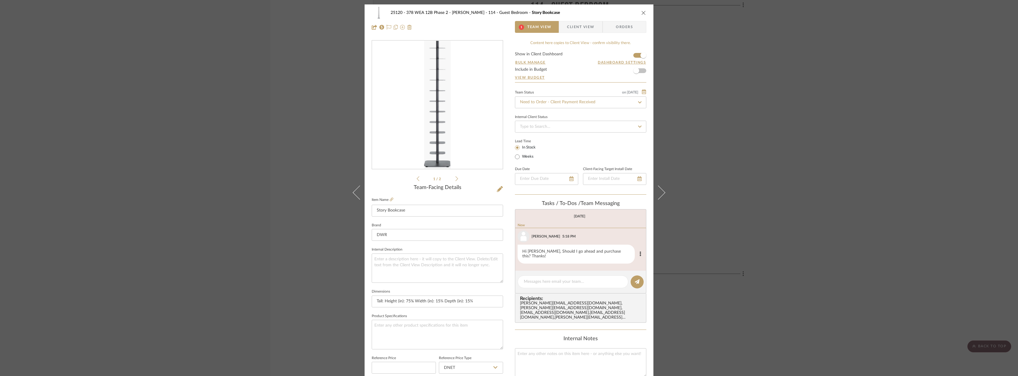
scroll to position [15, 0]
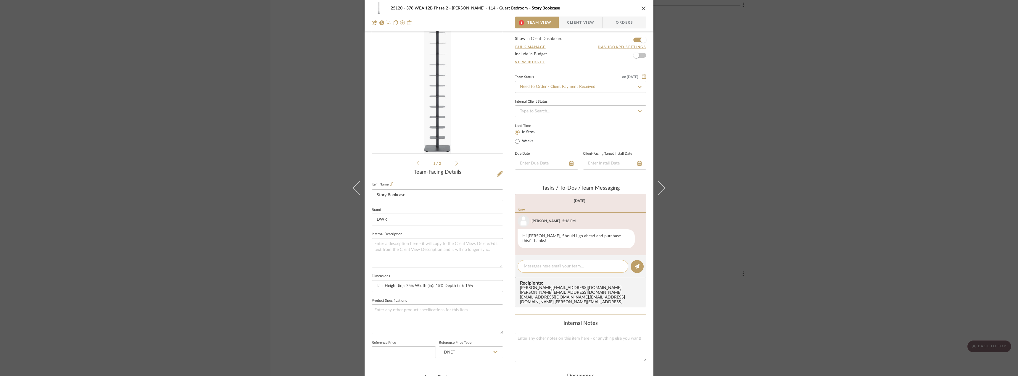
click at [545, 260] on div at bounding box center [573, 266] width 111 height 13
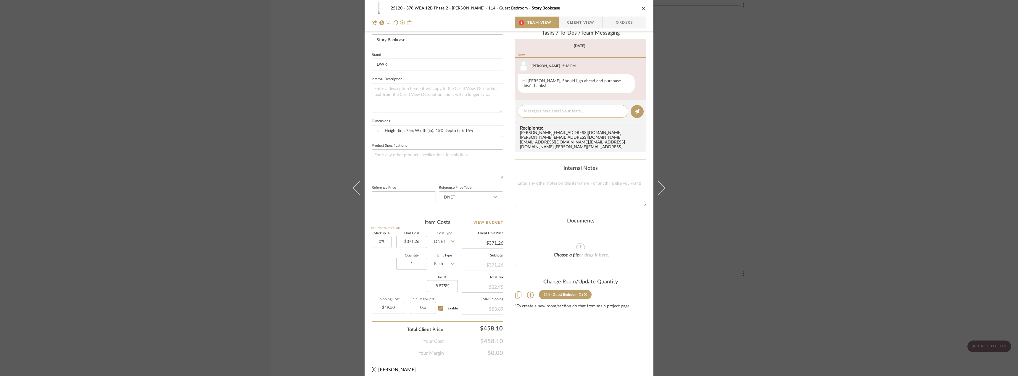
scroll to position [175, 0]
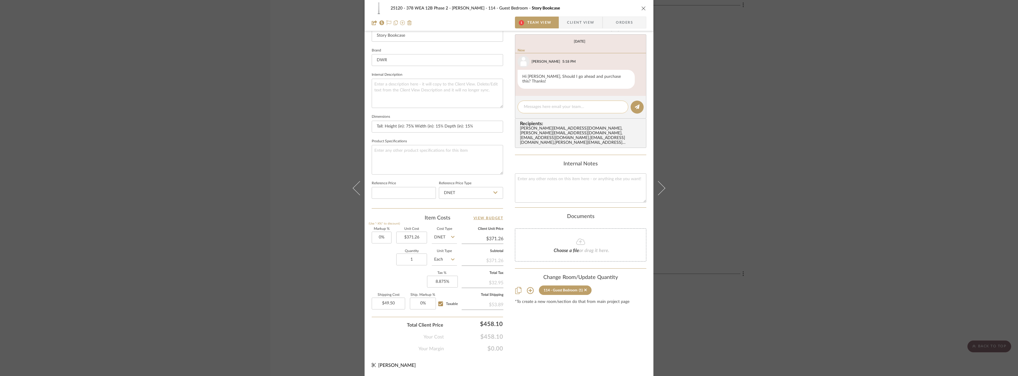
click at [554, 104] on textarea at bounding box center [573, 107] width 98 height 6
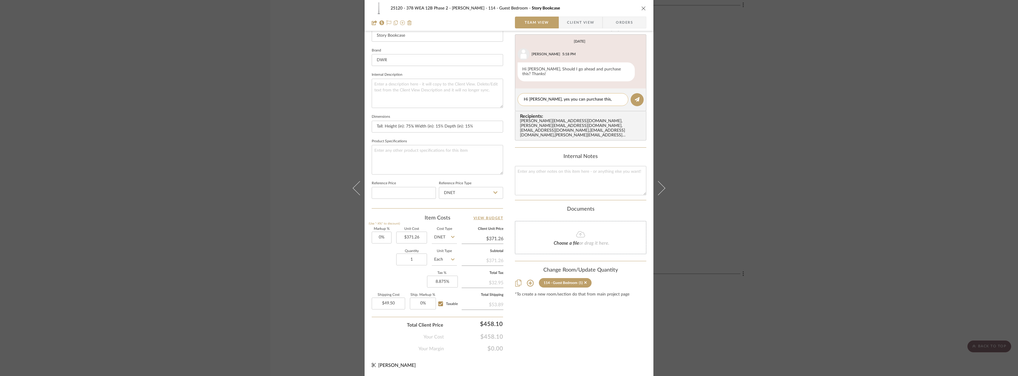
type textarea "Hi [PERSON_NAME], yes you can purchase this, thanks!"
click at [864, 121] on div "25120 - 378 WEA 12B Phase 2 - [PERSON_NAME] 114 - Guest Bedroom Story Bookcase …" at bounding box center [509, 188] width 1018 height 376
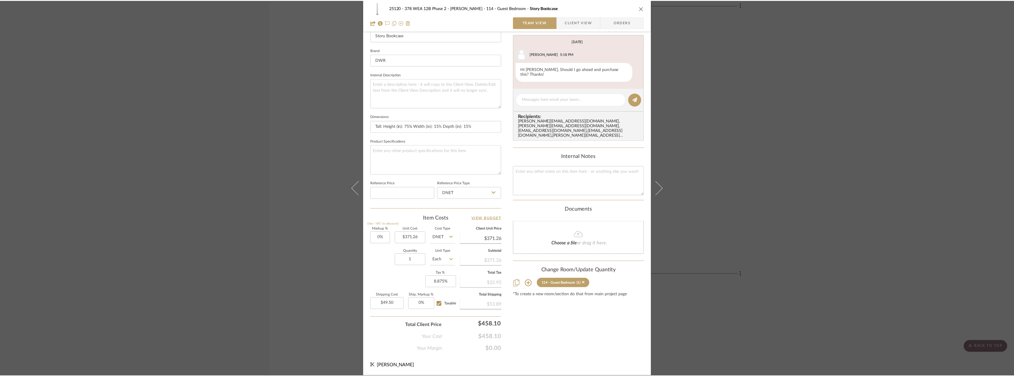
scroll to position [1682, 0]
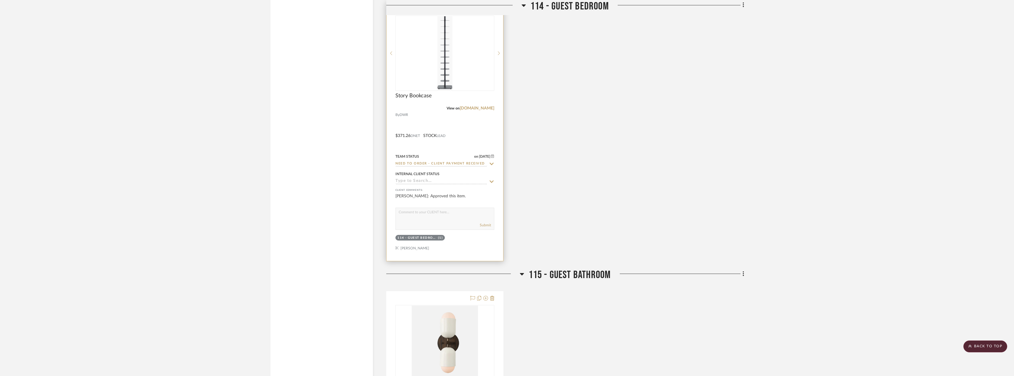
click at [422, 75] on div "0" at bounding box center [445, 53] width 98 height 75
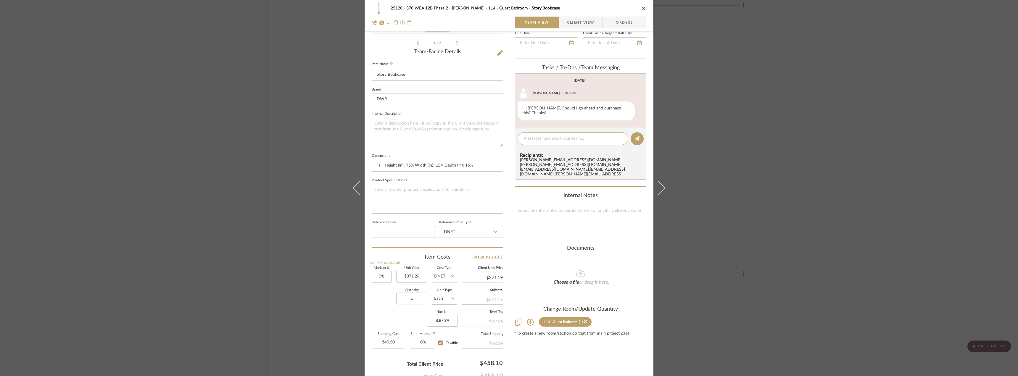
scroll to position [86, 0]
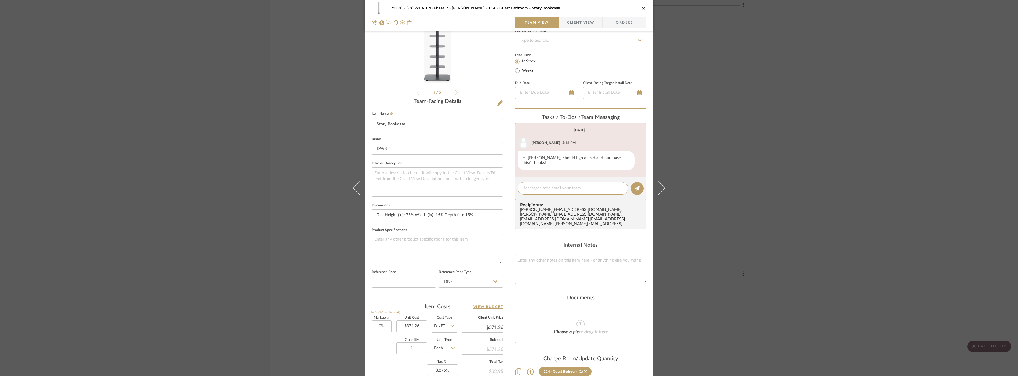
click at [568, 28] on span "Client View" at bounding box center [580, 23] width 27 height 12
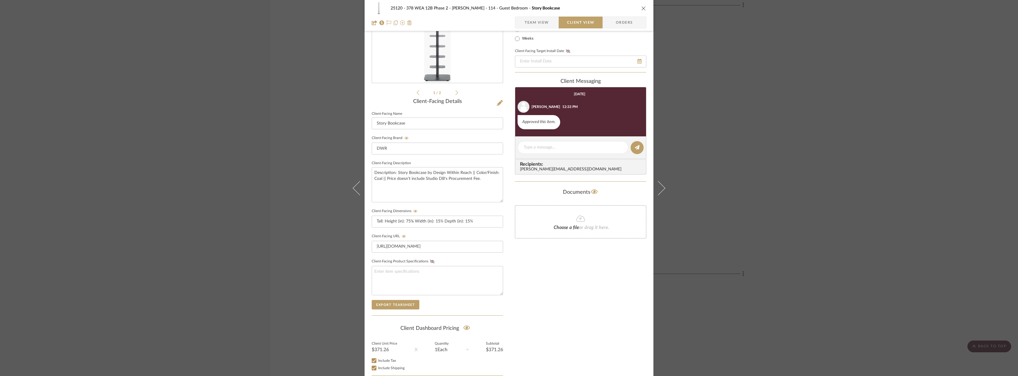
click at [540, 22] on span "Team View" at bounding box center [537, 23] width 24 height 12
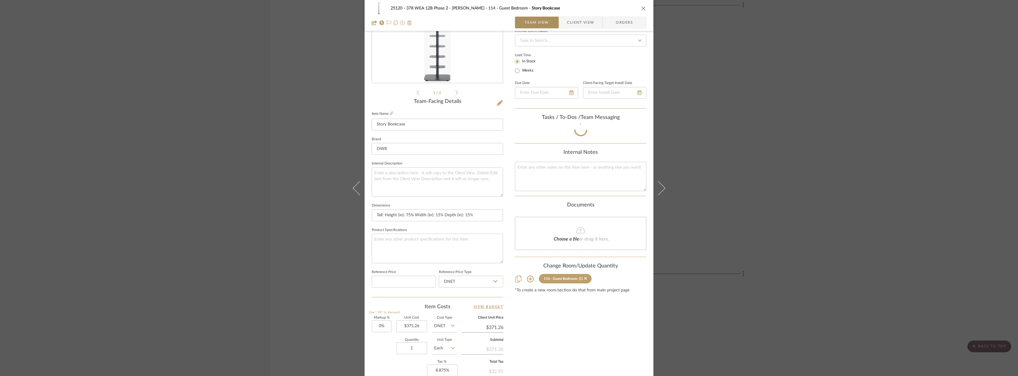
scroll to position [73, 0]
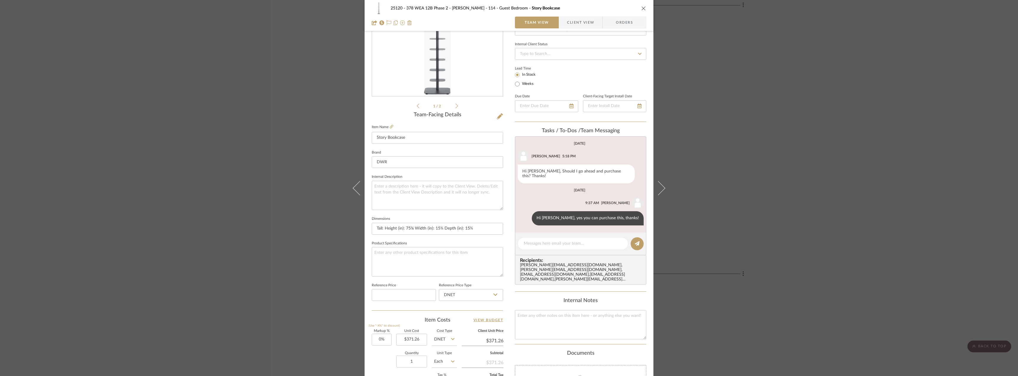
click at [770, 184] on div "25120 - 378 WEA 12B Phase 2 - [PERSON_NAME] 114 - Guest Bedroom Story Bookcase …" at bounding box center [509, 188] width 1018 height 376
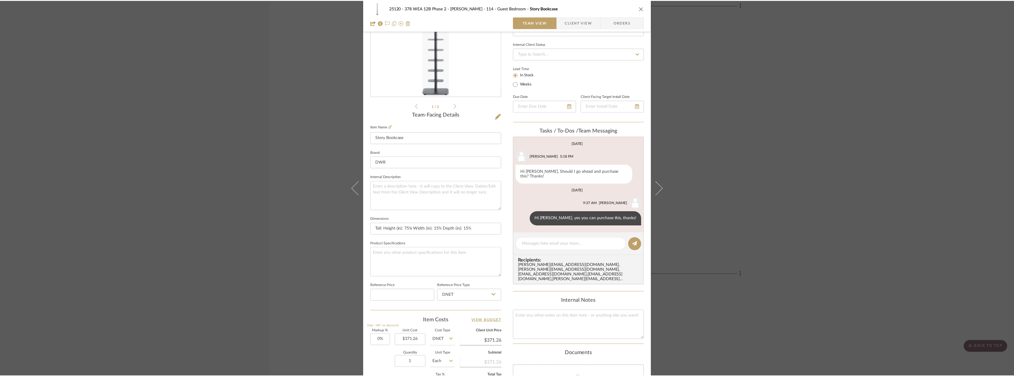
scroll to position [1682, 0]
